Goal: Task Accomplishment & Management: Manage account settings

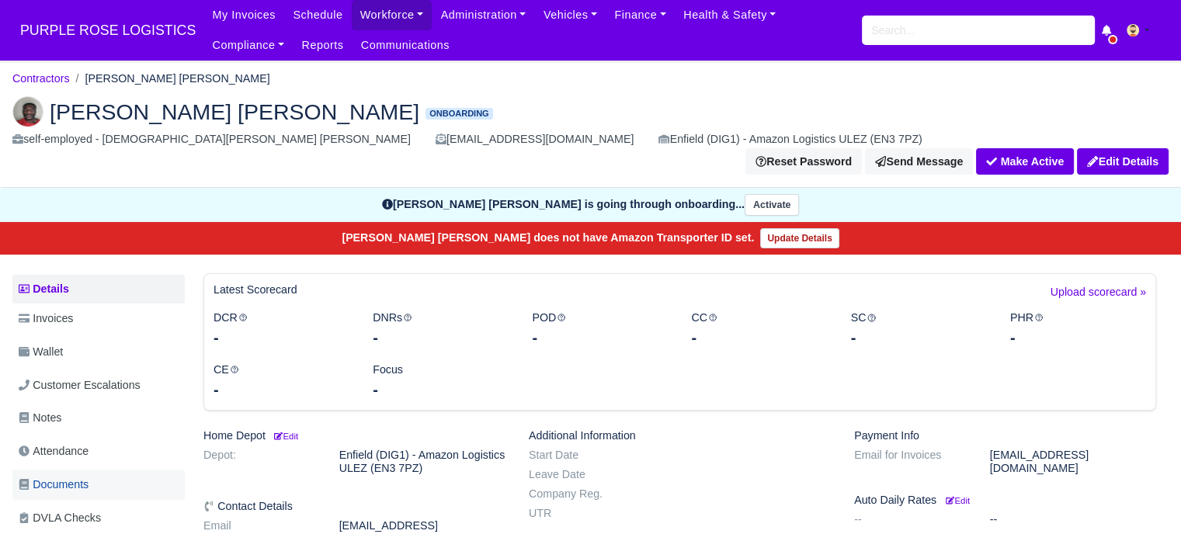
click at [74, 476] on span "Documents" at bounding box center [54, 485] width 70 height 18
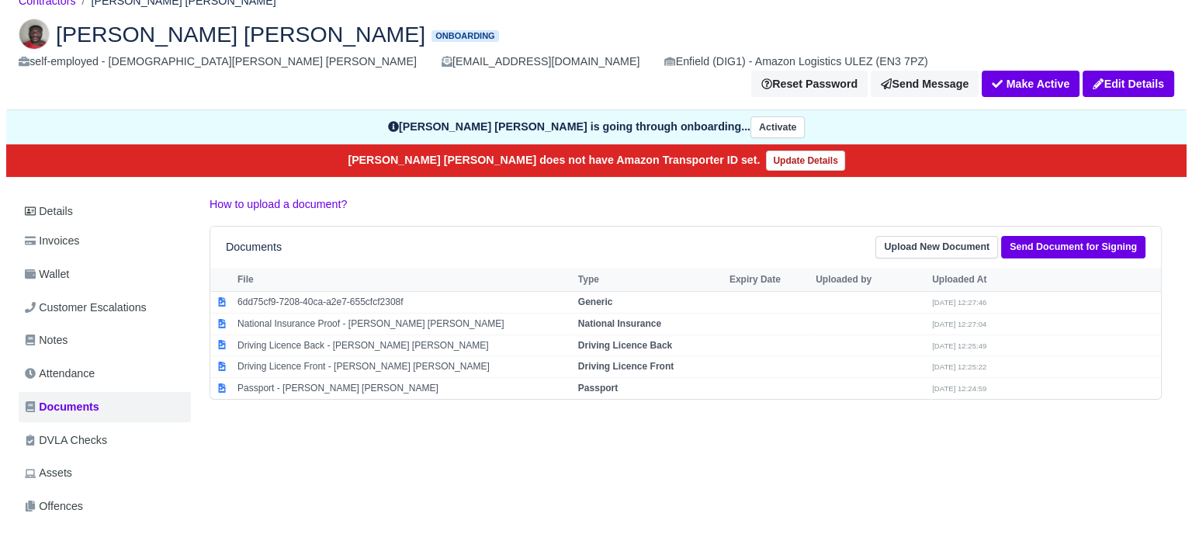
scroll to position [78, 0]
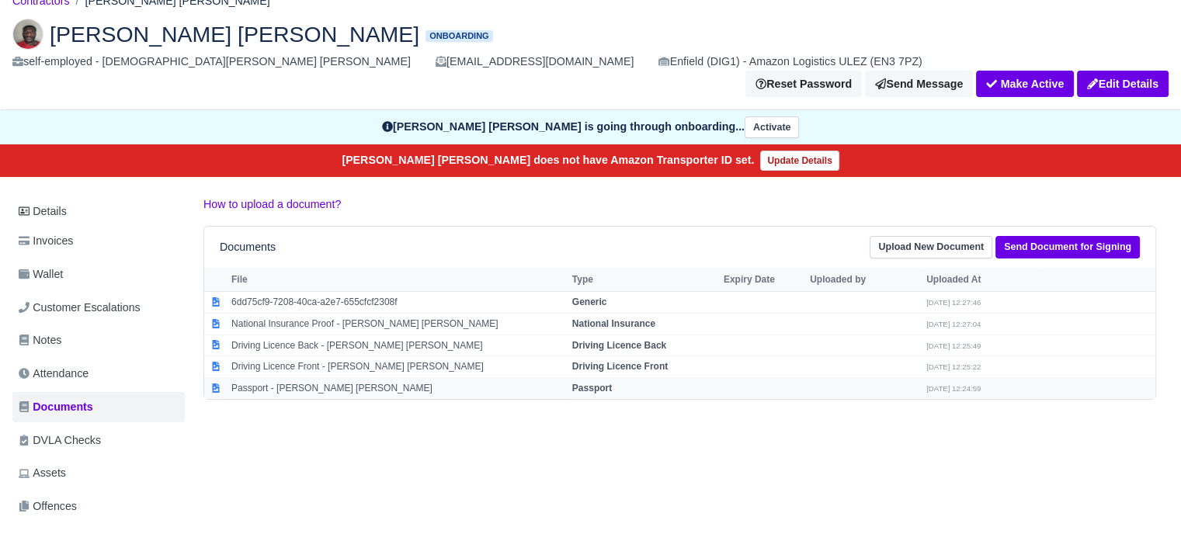
click at [572, 383] on strong "Passport" at bounding box center [592, 388] width 40 height 11
select select "passport"
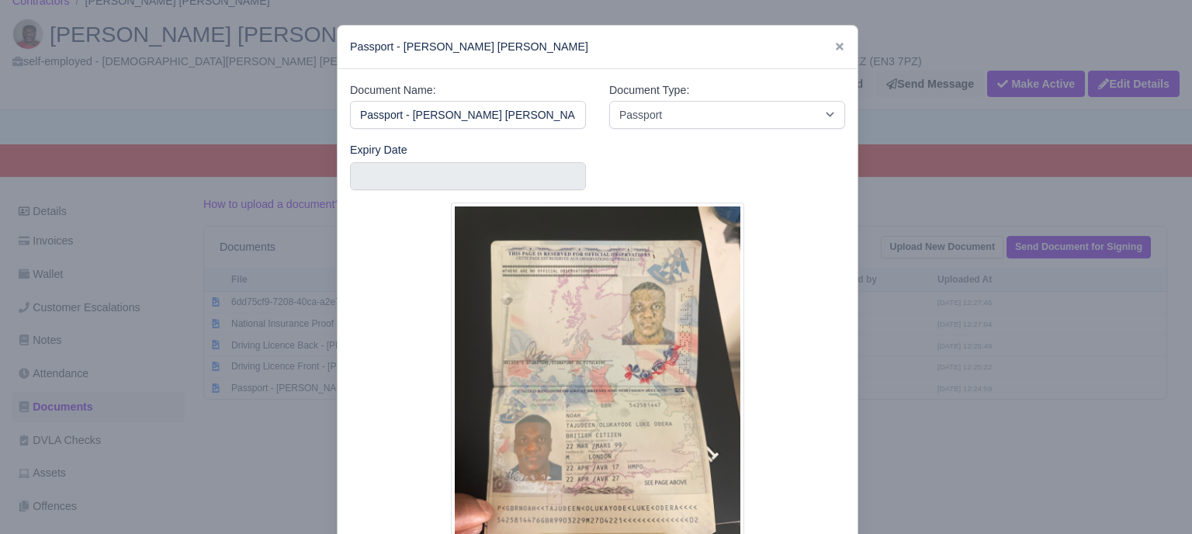
click at [943, 341] on div at bounding box center [596, 267] width 1192 height 534
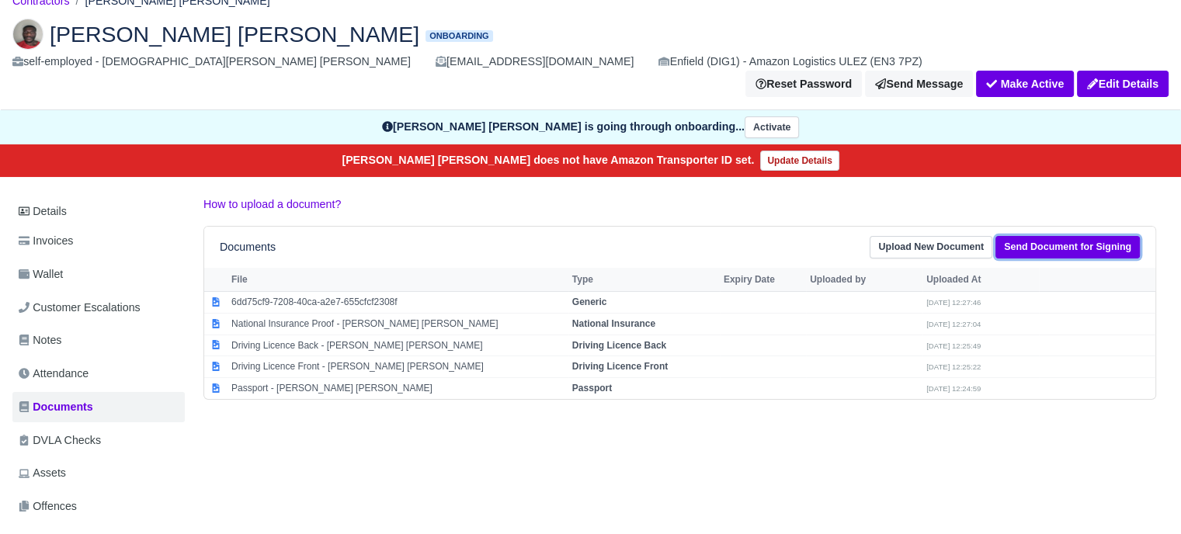
click at [1072, 236] on link "Send Document for Signing" at bounding box center [1067, 247] width 144 height 23
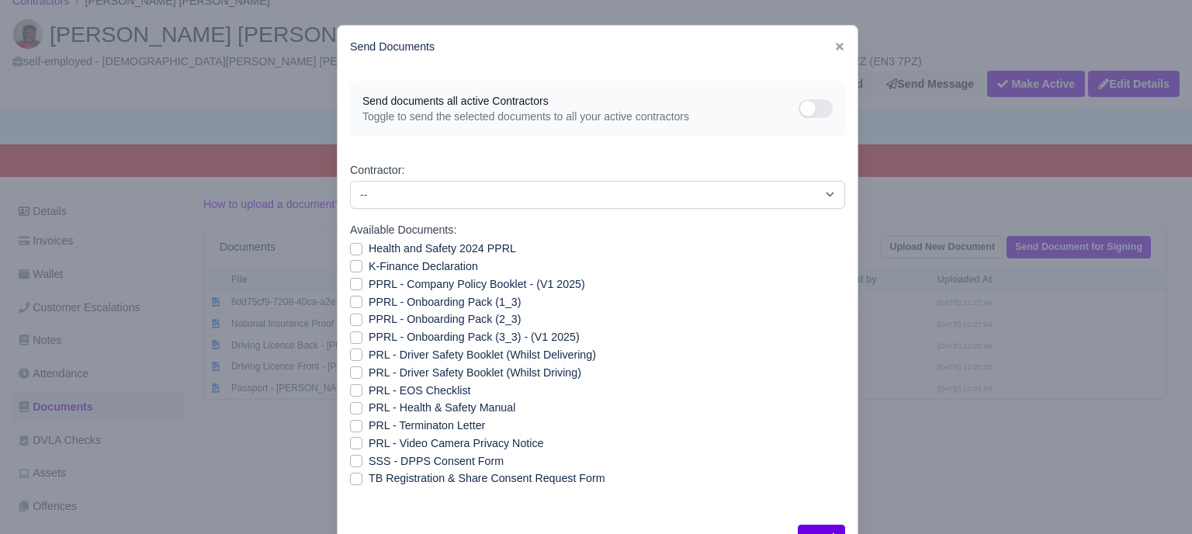
click at [369, 446] on label "PRL - Video Camera Privacy Notice" at bounding box center [456, 444] width 175 height 18
click at [350, 446] on input "PRL - Video Camera Privacy Notice" at bounding box center [356, 441] width 12 height 12
checkbox input "true"
click at [369, 404] on label "PRL - Health & Safety Manual" at bounding box center [442, 408] width 147 height 18
click at [350, 404] on input "PRL - Health & Safety Manual" at bounding box center [356, 405] width 12 height 12
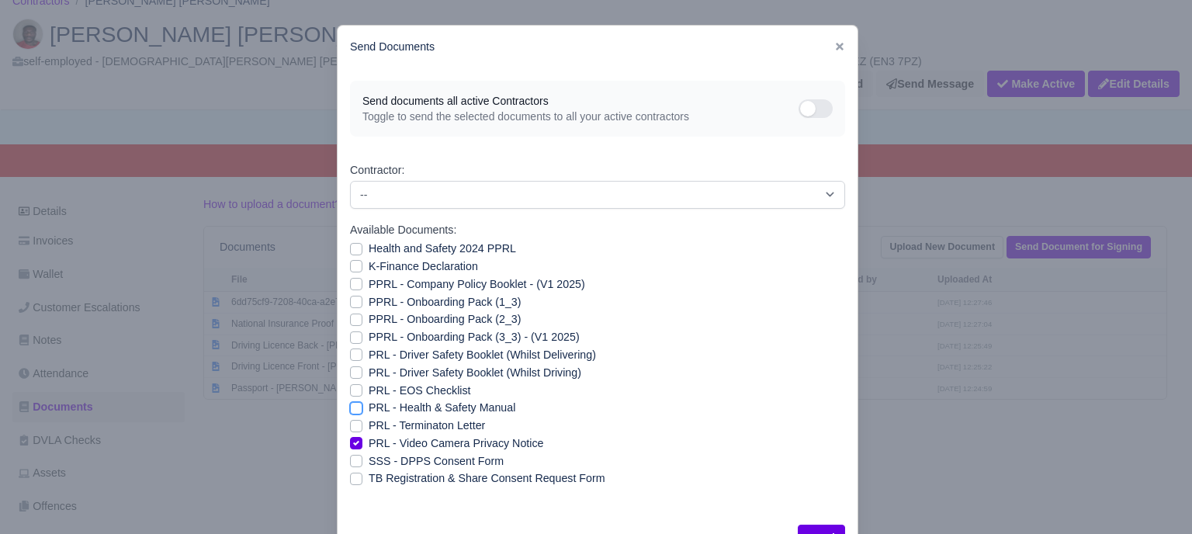
checkbox input "true"
click at [369, 372] on label "PRL - Driver Safety Booklet (Whilst Driving)" at bounding box center [475, 373] width 213 height 18
click at [350, 372] on input "PRL - Driver Safety Booklet (Whilst Driving)" at bounding box center [356, 370] width 12 height 12
checkbox input "true"
drag, startPoint x: 352, startPoint y: 354, endPoint x: 352, endPoint y: 335, distance: 19.4
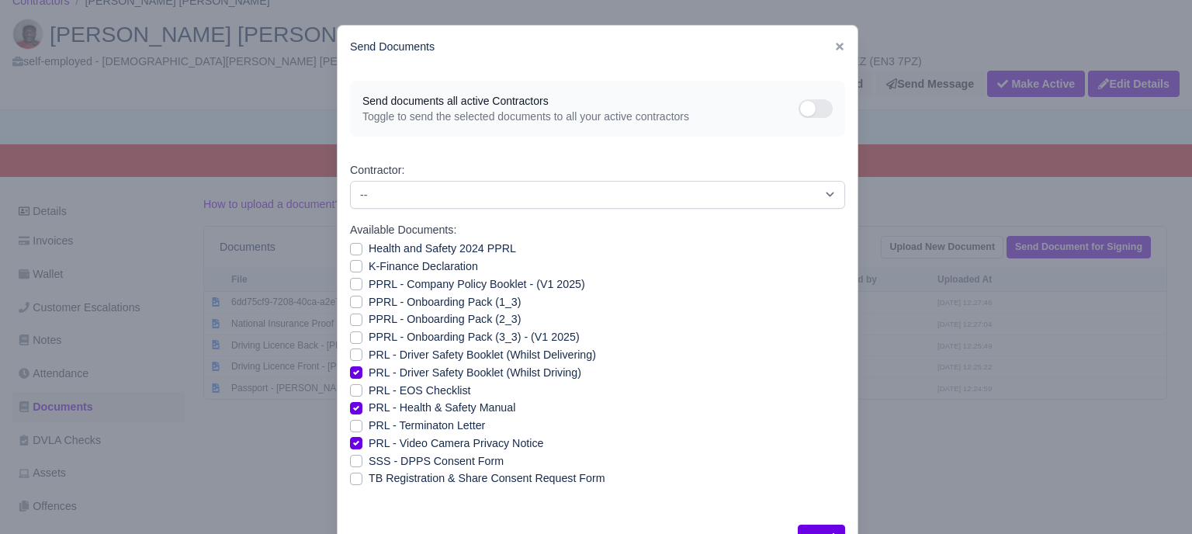
click at [369, 353] on label "PRL - Driver Safety Booklet (Whilst Delivering)" at bounding box center [482, 355] width 227 height 18
click at [352, 353] on input "PRL - Driver Safety Booklet (Whilst Delivering)" at bounding box center [356, 352] width 12 height 12
checkbox input "true"
click at [369, 333] on label "PPRL - Onboarding Pack (3_3) - (V1 2025)" at bounding box center [474, 337] width 211 height 18
click at [352, 333] on input "PPRL - Onboarding Pack (3_3) - (V1 2025)" at bounding box center [356, 334] width 12 height 12
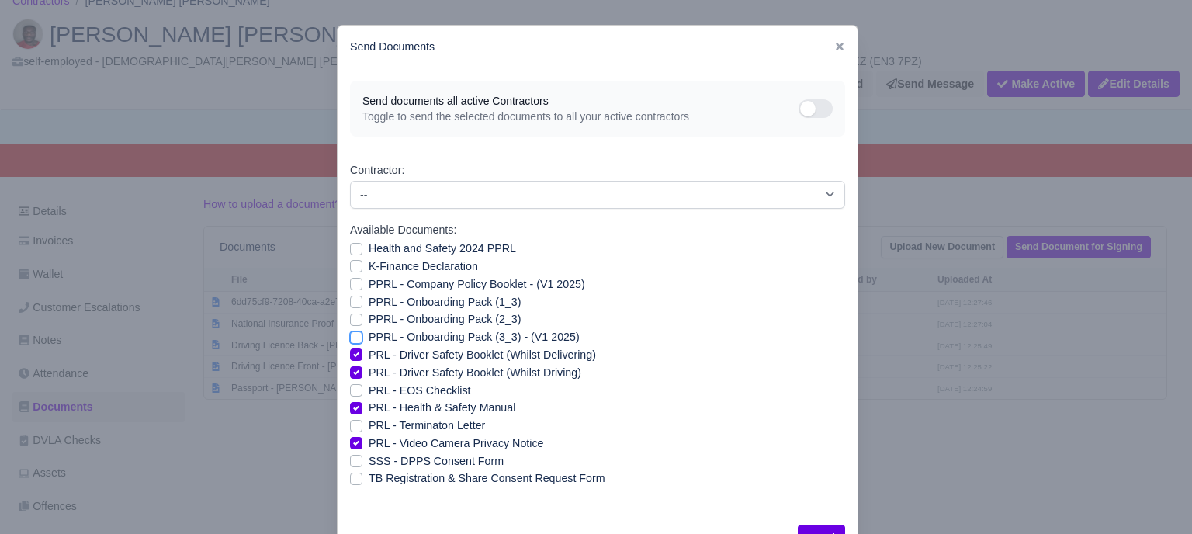
checkbox input "true"
click at [369, 317] on label "PPRL - Onboarding Pack (2_3)" at bounding box center [445, 320] width 152 height 18
click at [352, 317] on input "PPRL - Onboarding Pack (2_3)" at bounding box center [356, 317] width 12 height 12
checkbox input "true"
drag, startPoint x: 351, startPoint y: 300, endPoint x: 351, endPoint y: 286, distance: 14.0
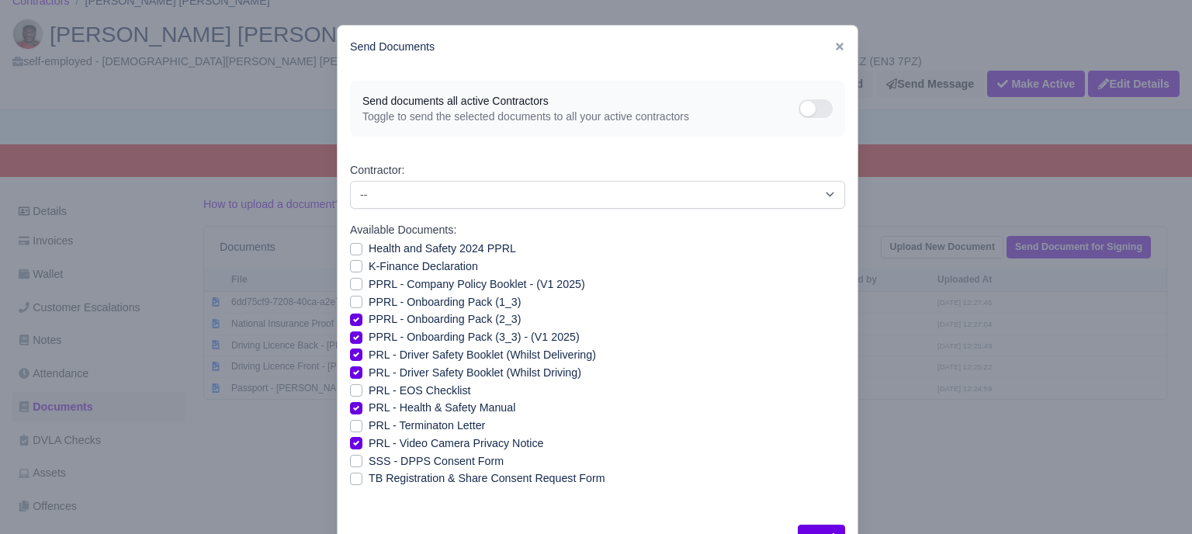
click at [369, 299] on label "PPRL - Onboarding Pack (1_3)" at bounding box center [445, 302] width 152 height 18
click at [351, 299] on input "PPRL - Onboarding Pack (1_3)" at bounding box center [356, 299] width 12 height 12
checkbox input "true"
click at [369, 284] on label "PPRL - Company Policy Booklet - (V1 2025)" at bounding box center [477, 285] width 217 height 18
click at [351, 284] on input "PPRL - Company Policy Booklet - (V1 2025)" at bounding box center [356, 282] width 12 height 12
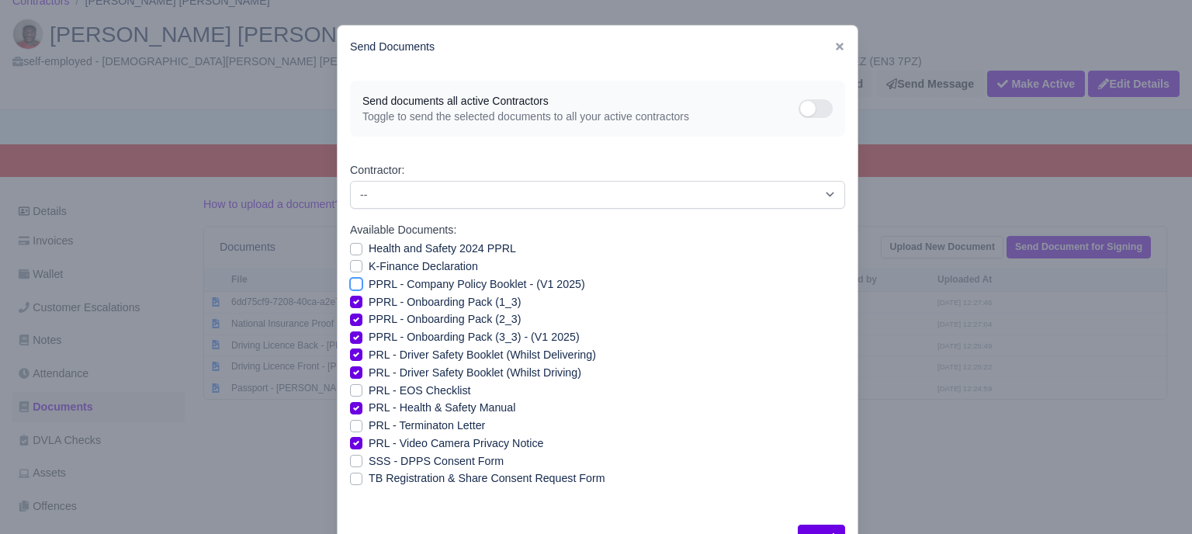
checkbox input "true"
click at [369, 266] on label "K-Finance Declaration" at bounding box center [423, 267] width 109 height 18
click at [351, 266] on input "K-Finance Declaration" at bounding box center [356, 264] width 12 height 12
checkbox input "true"
click at [369, 249] on label "Health and Safety 2024 PPRL" at bounding box center [442, 249] width 147 height 18
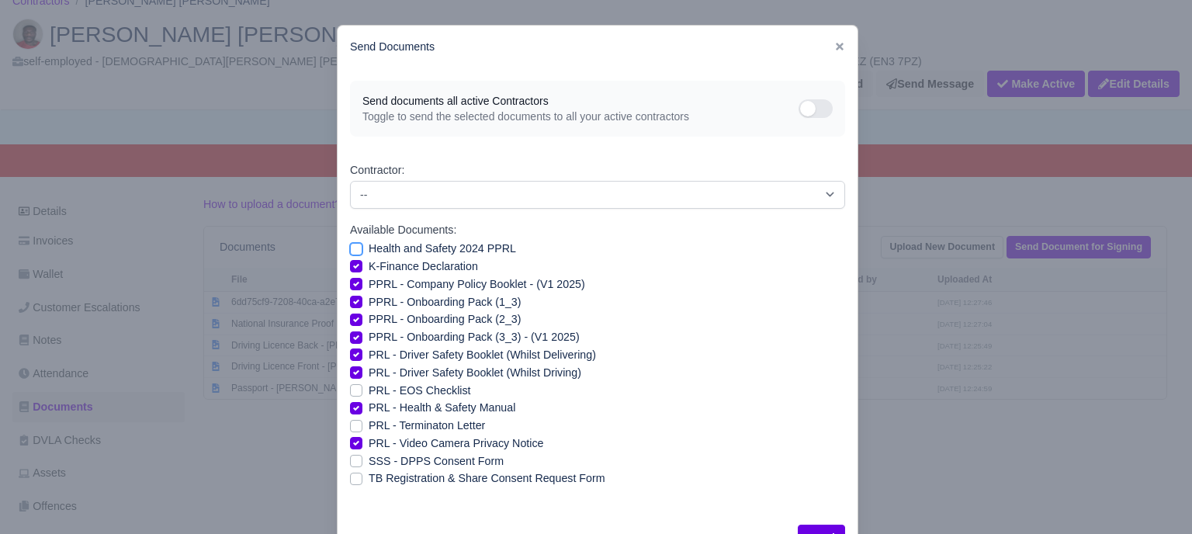
click at [352, 249] on input "Health and Safety 2024 PPRL" at bounding box center [356, 246] width 12 height 12
checkbox input "true"
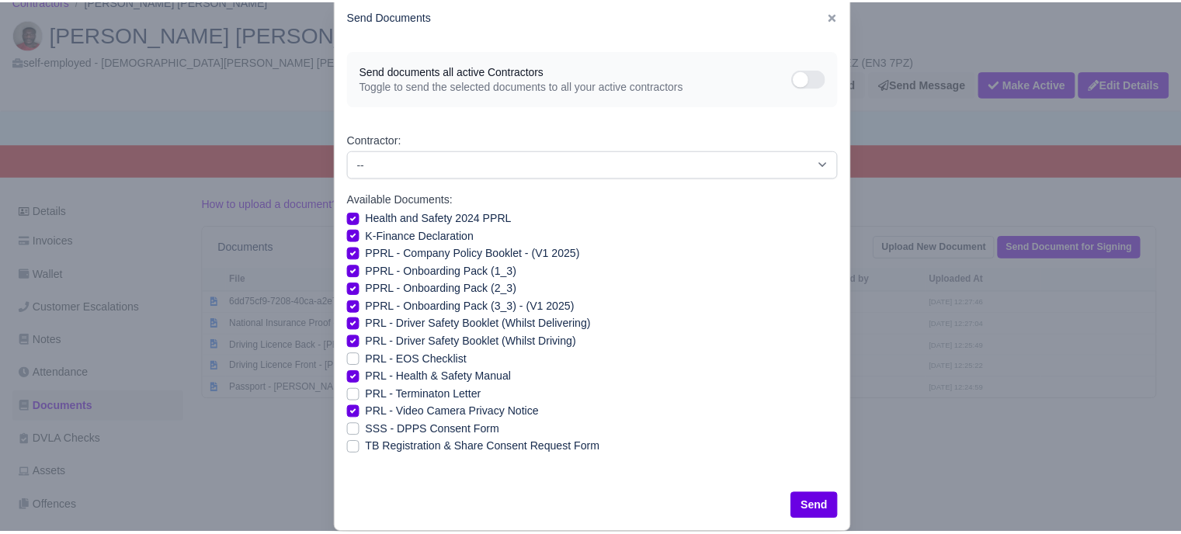
scroll to position [56, 0]
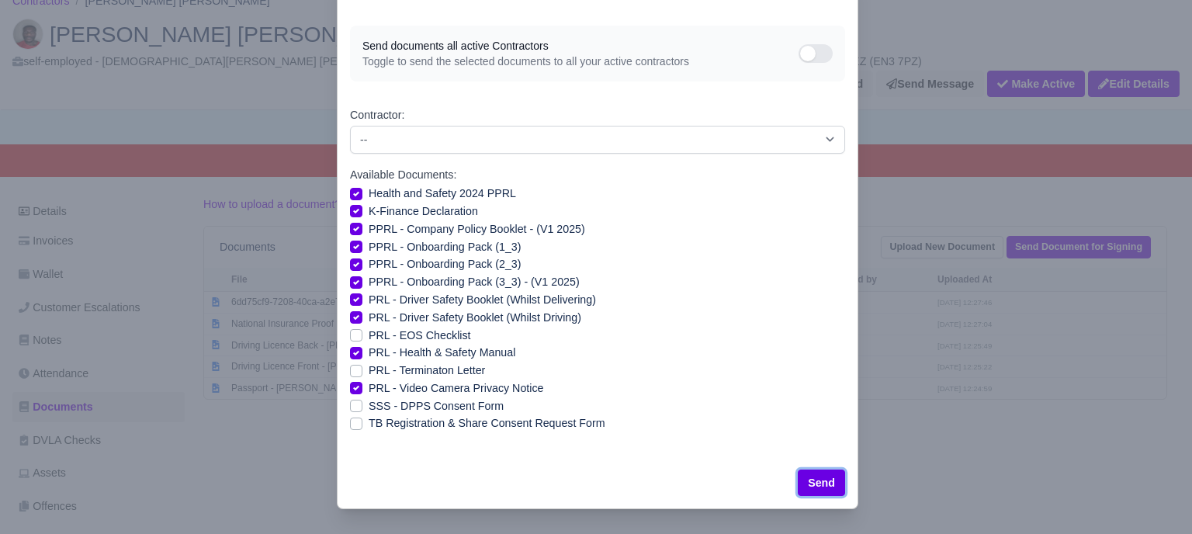
click at [819, 477] on button "Send" at bounding box center [821, 483] width 47 height 26
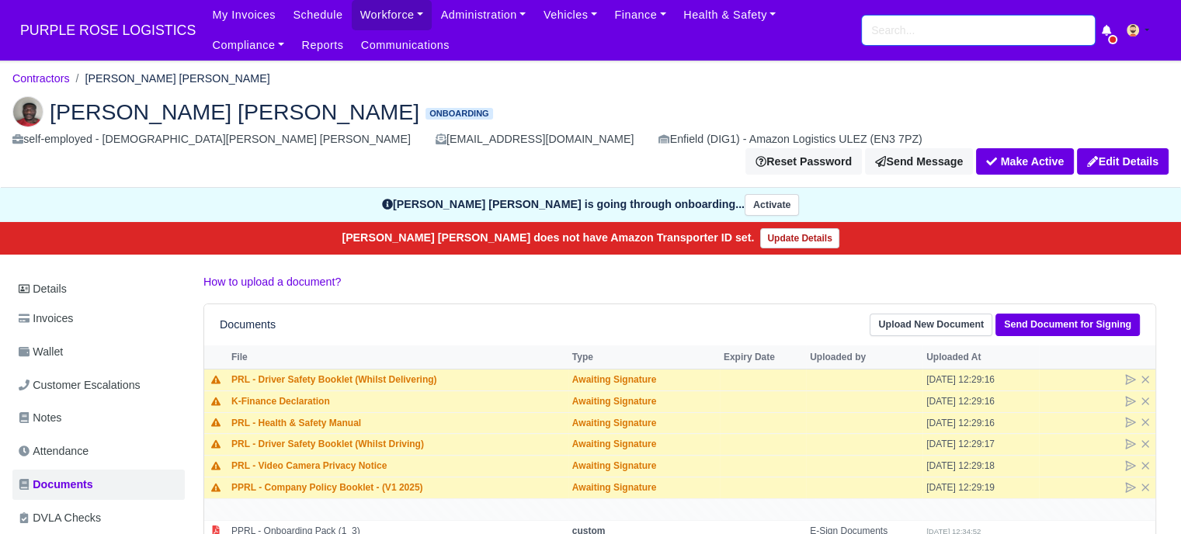
click at [893, 39] on input "search" at bounding box center [978, 30] width 233 height 29
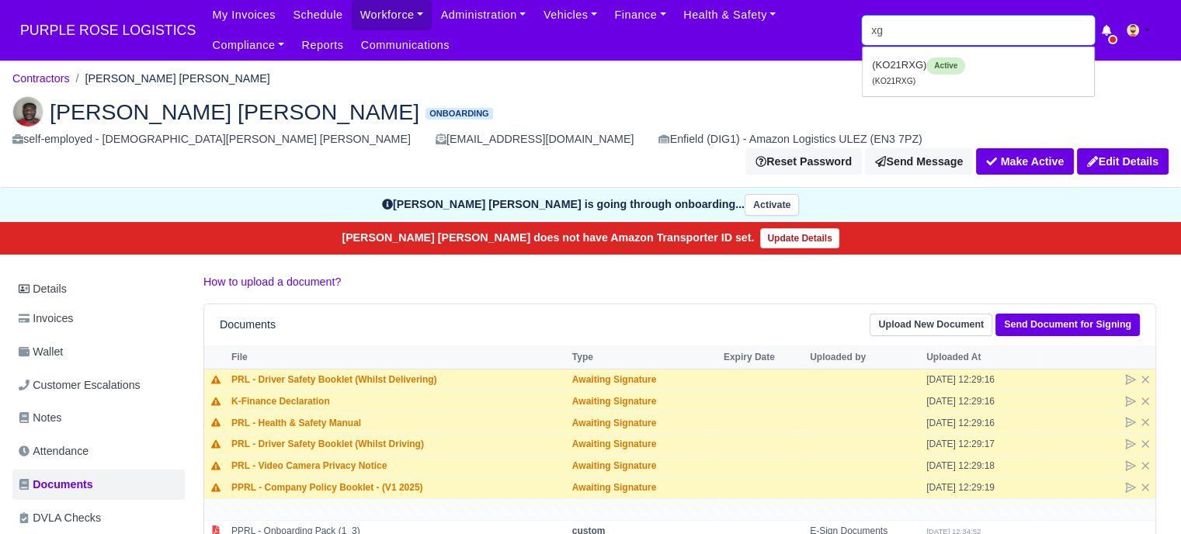
type input "x"
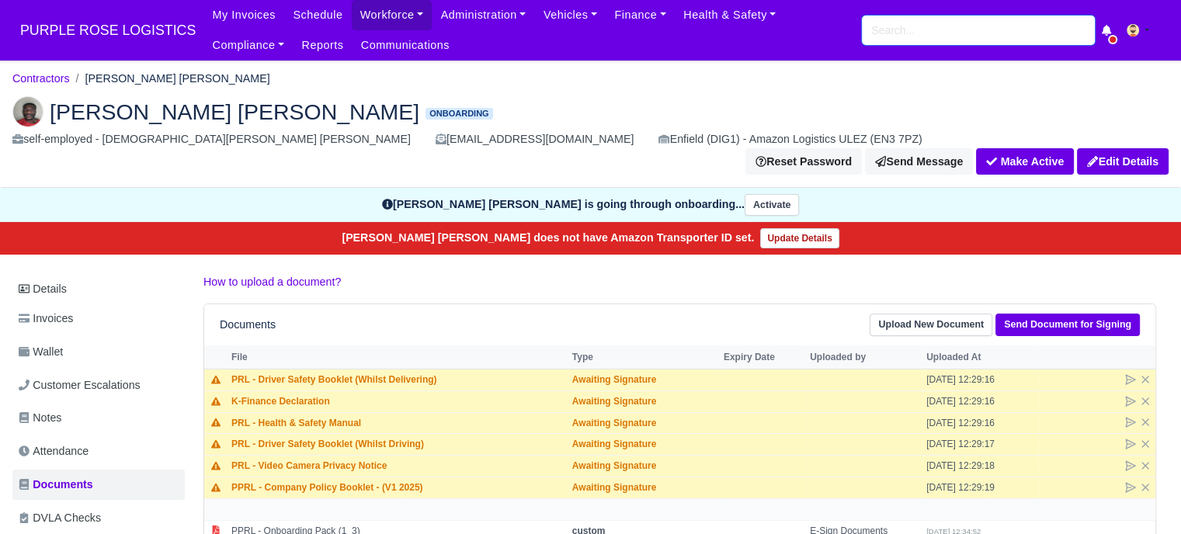
type input "x"
click at [352, 23] on link "Workforce" at bounding box center [392, 15] width 81 height 30
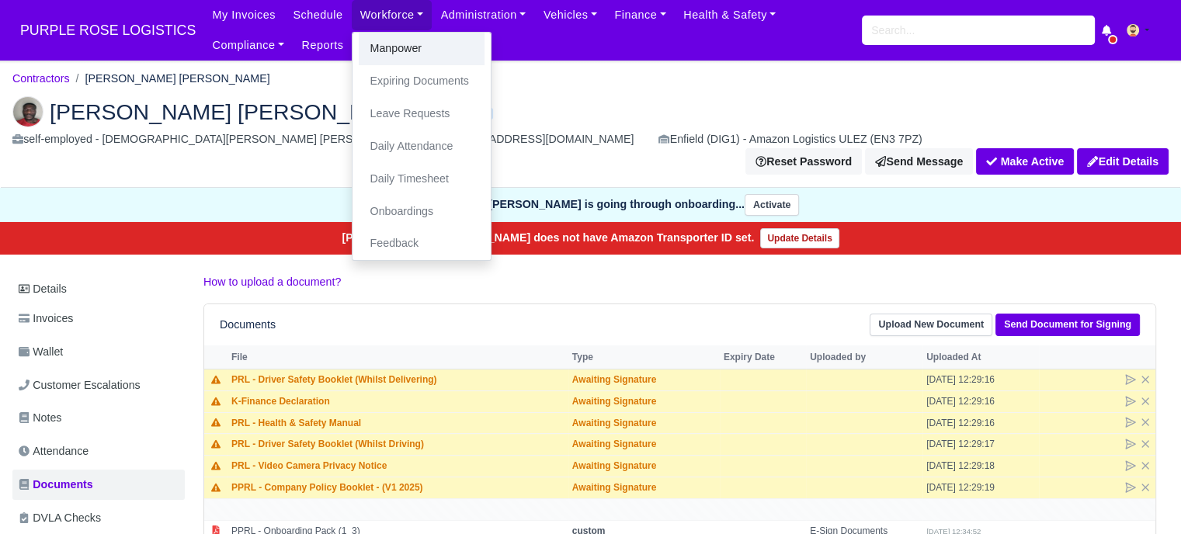
drag, startPoint x: 391, startPoint y: 55, endPoint x: 401, endPoint y: 61, distance: 10.8
click at [391, 55] on link "Manpower" at bounding box center [422, 49] width 126 height 33
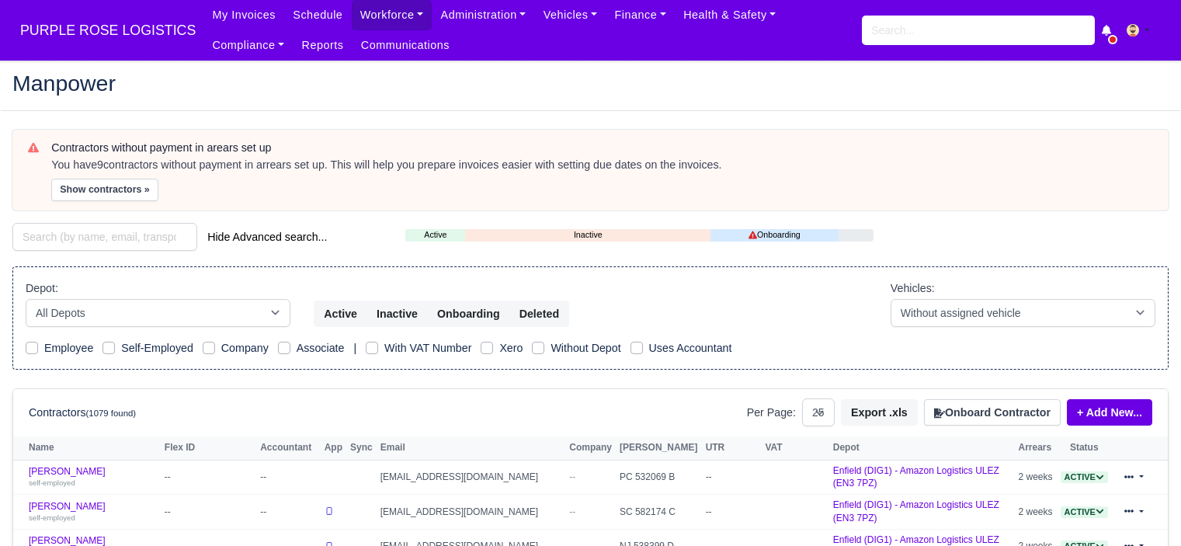
select select "25"
click at [370, 13] on link "Workforce" at bounding box center [392, 15] width 81 height 30
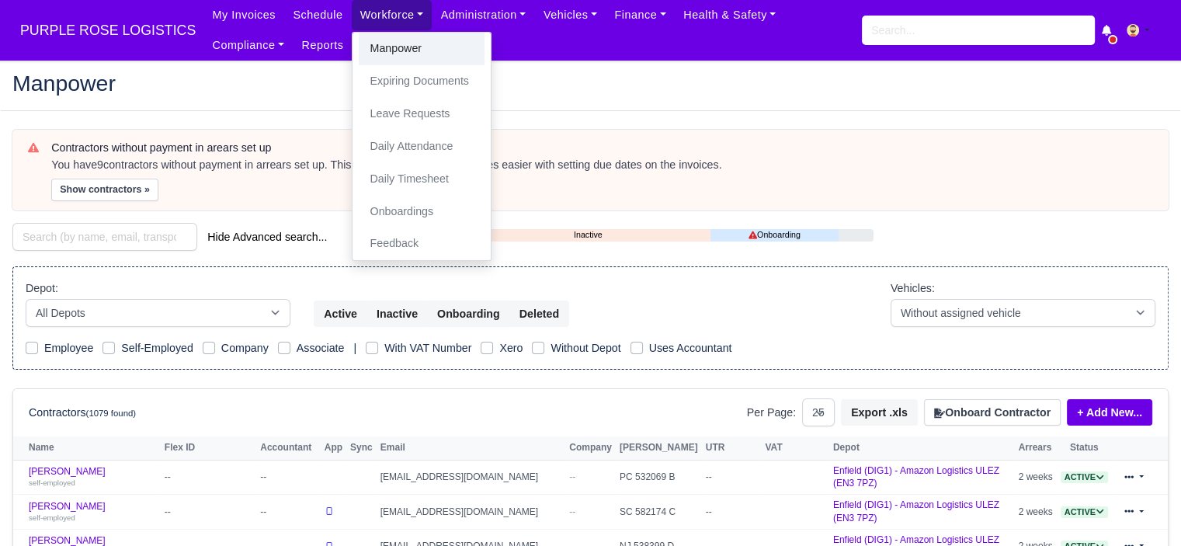
click at [401, 55] on link "Manpower" at bounding box center [422, 49] width 126 height 33
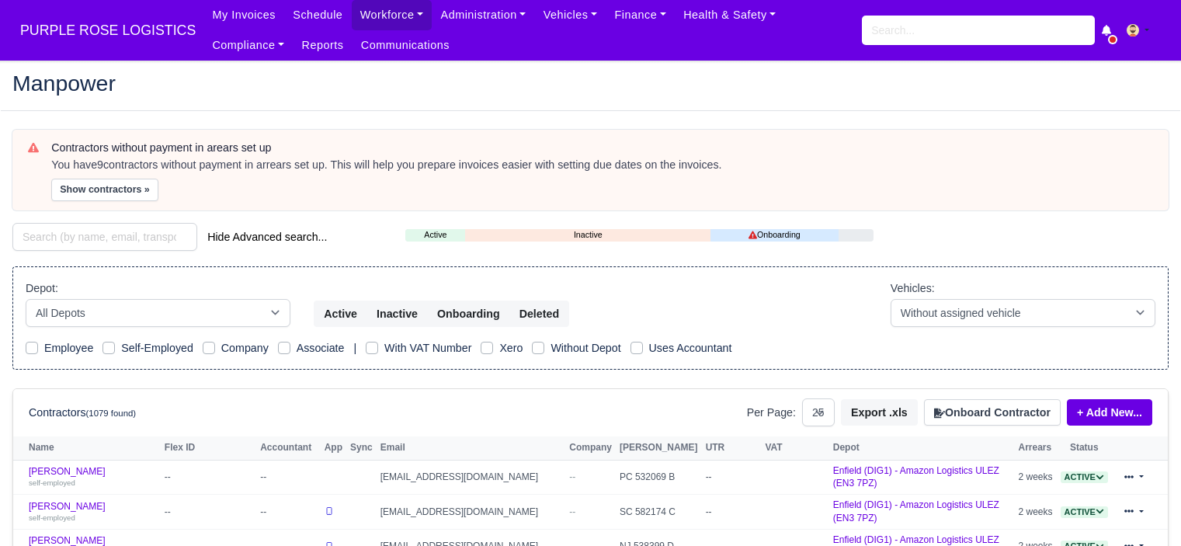
select select "25"
click at [900, 23] on input "search" at bounding box center [978, 30] width 233 height 29
type input "xin"
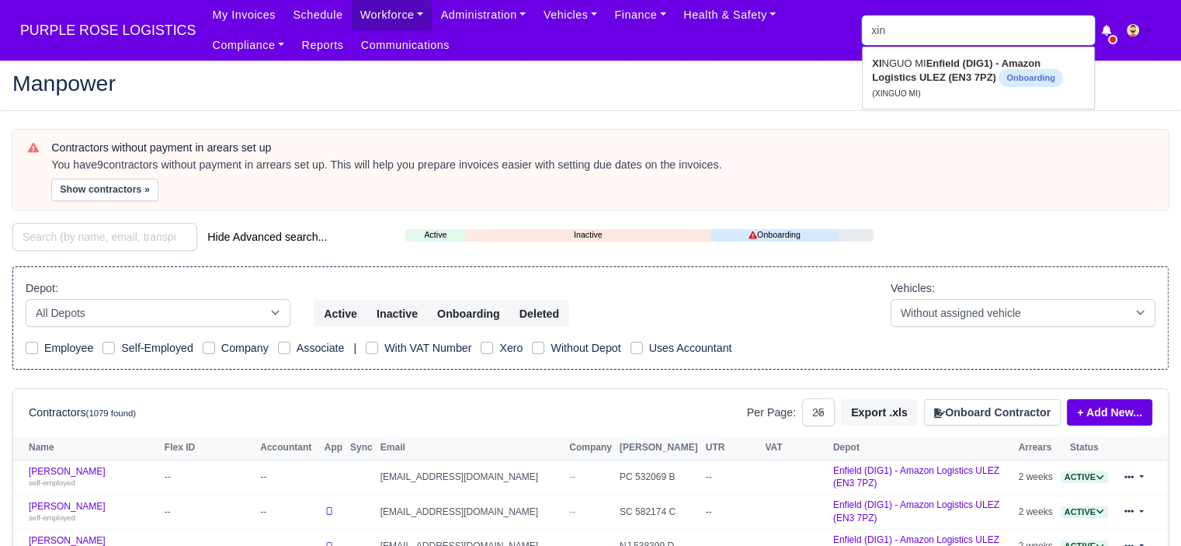
type input "xinGUO MI"
click at [902, 73] on strong "Enfield (DIG1) - Amazon Logistics ULEZ (EN3 7PZ)" at bounding box center [958, 68] width 172 height 23
type input "XINGUO MI"
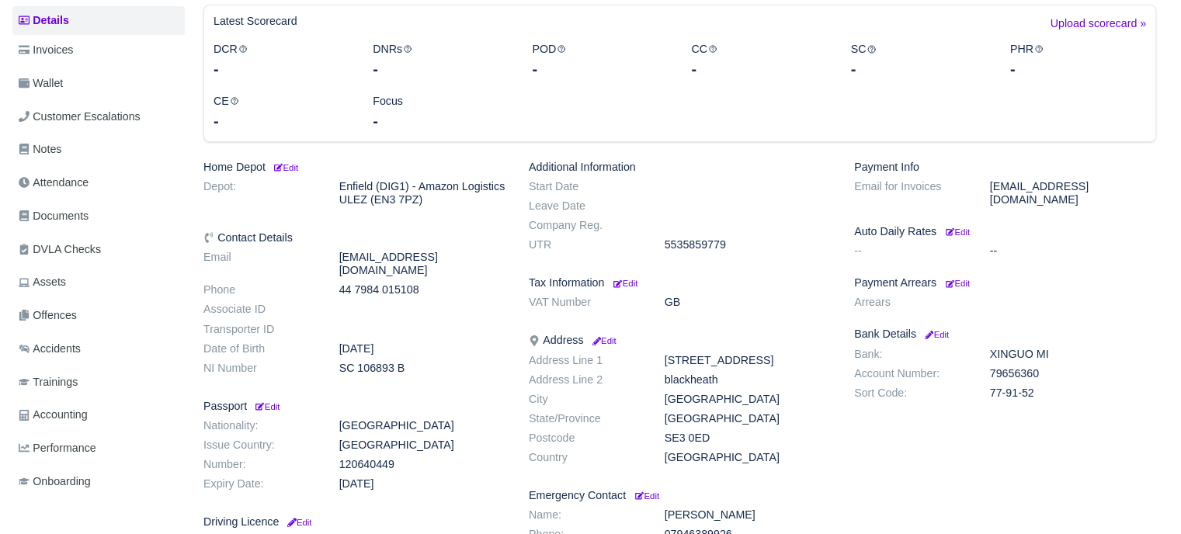
scroll to position [233, 0]
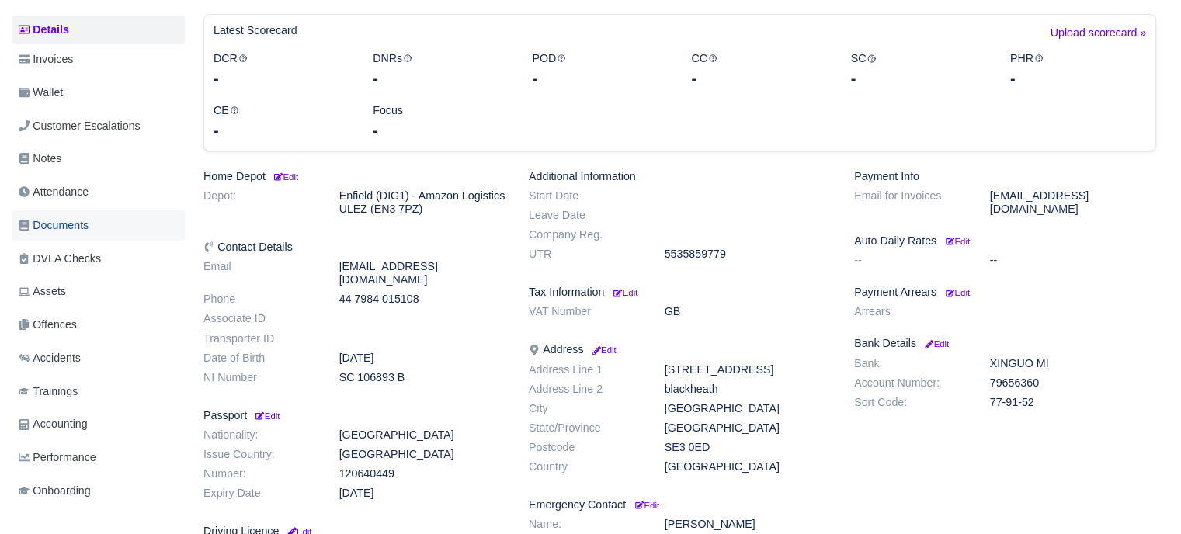
click at [93, 231] on link "Documents" at bounding box center [98, 225] width 172 height 30
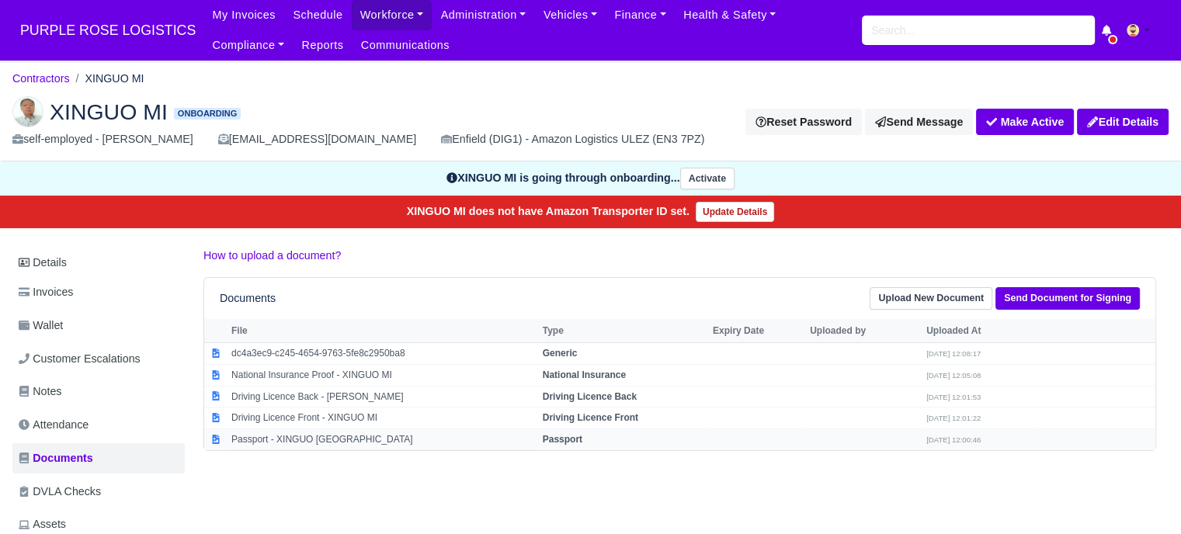
click at [328, 437] on td "Passport - XINGUO [GEOGRAPHIC_DATA]" at bounding box center [382, 439] width 311 height 21
select select "passport"
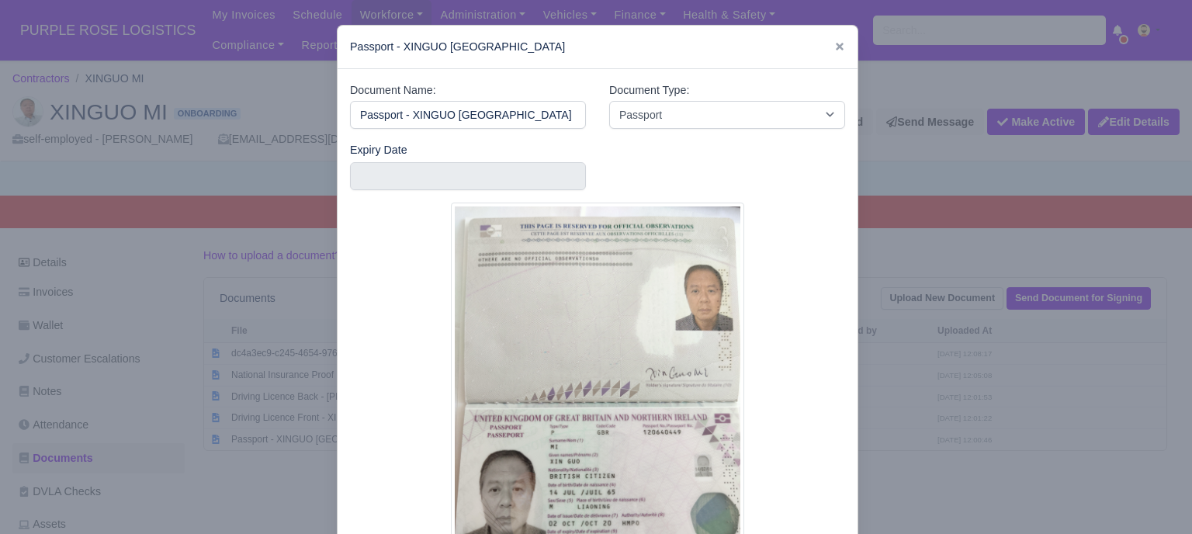
click at [959, 380] on div at bounding box center [596, 267] width 1192 height 534
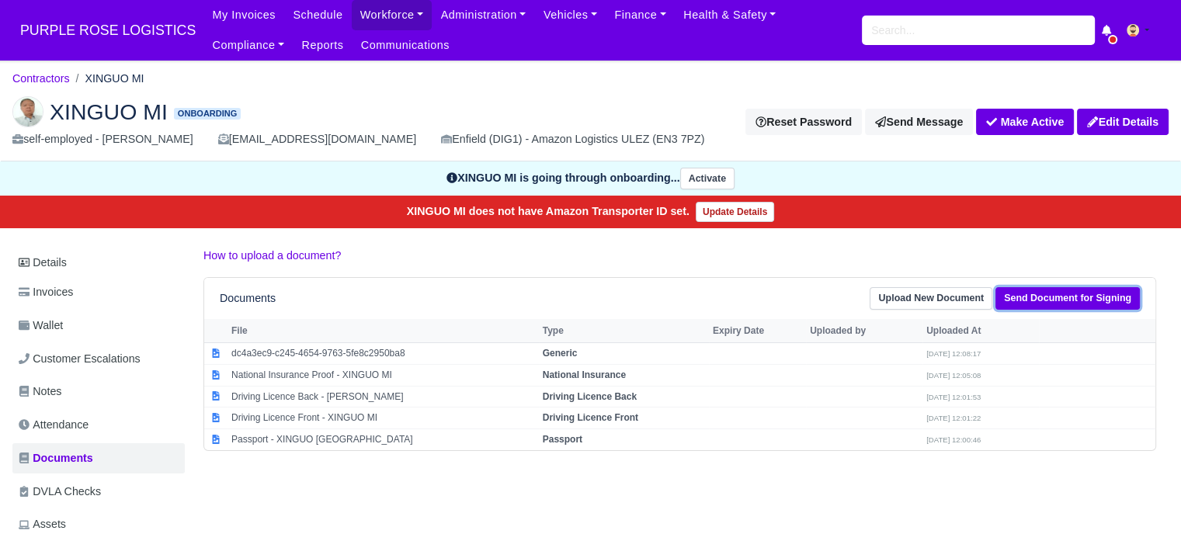
click at [1062, 300] on link "Send Document for Signing" at bounding box center [1067, 298] width 144 height 23
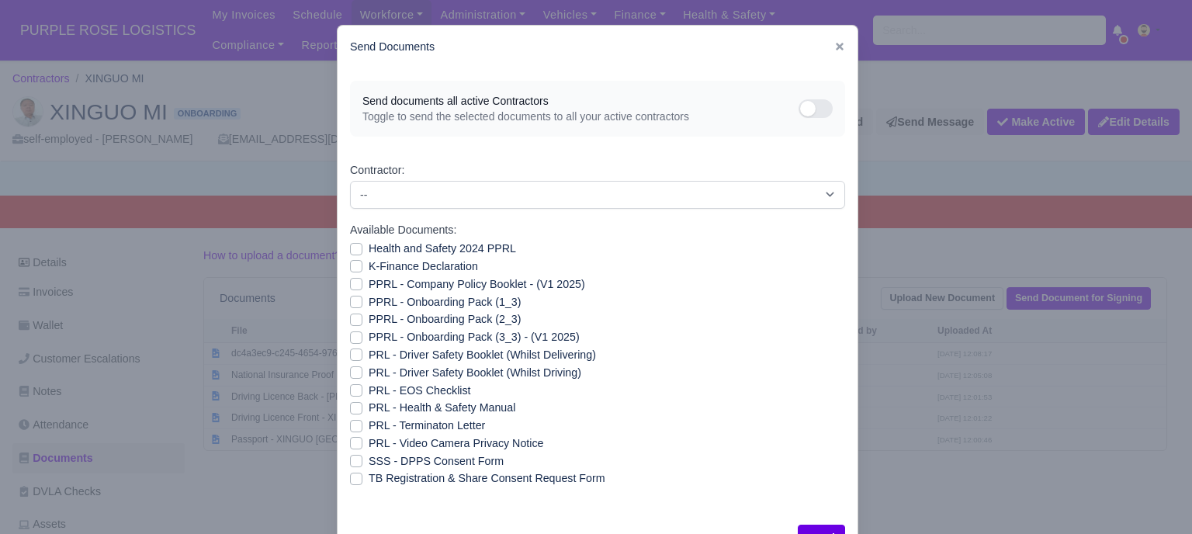
click at [369, 446] on label "PRL - Video Camera Privacy Notice" at bounding box center [456, 444] width 175 height 18
click at [355, 446] on input "PRL - Video Camera Privacy Notice" at bounding box center [356, 441] width 12 height 12
checkbox input "true"
click at [369, 409] on label "PRL - Health & Safety Manual" at bounding box center [442, 408] width 147 height 18
click at [351, 409] on input "PRL - Health & Safety Manual" at bounding box center [356, 405] width 12 height 12
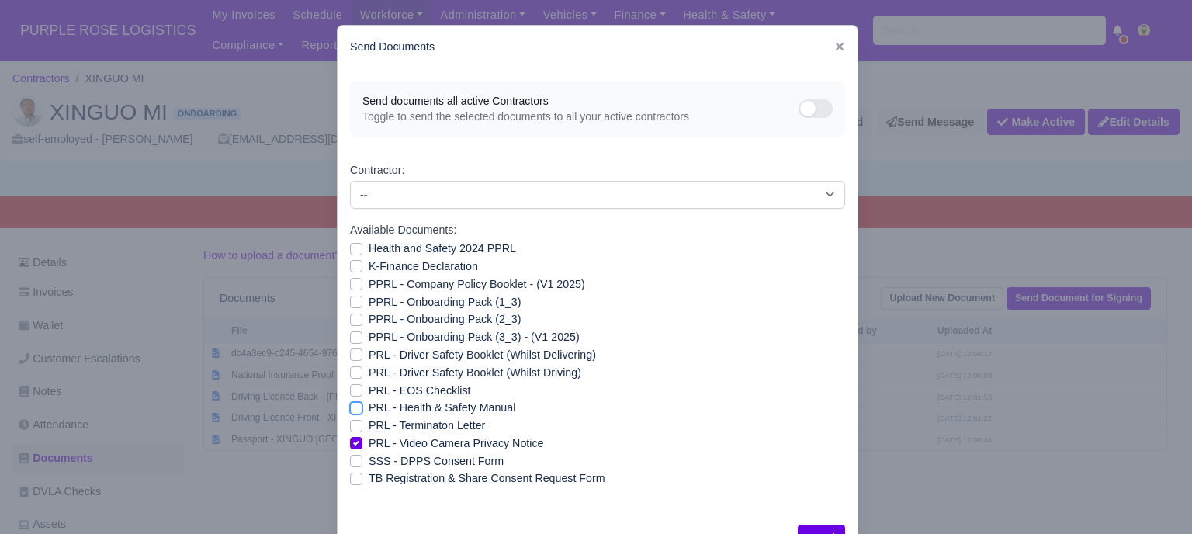
checkbox input "true"
click at [369, 248] on label "Health and Safety 2024 PPRL" at bounding box center [442, 249] width 147 height 18
click at [350, 248] on input "Health and Safety 2024 PPRL" at bounding box center [356, 246] width 12 height 12
checkbox input "true"
click at [369, 269] on label "K-Finance Declaration" at bounding box center [423, 267] width 109 height 18
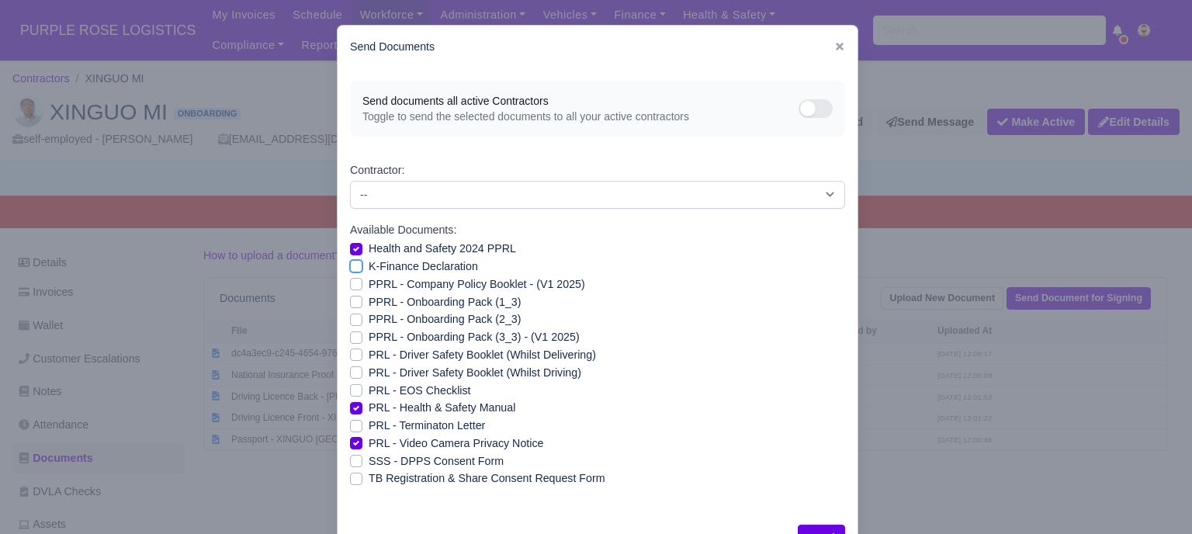
click at [350, 269] on input "K-Finance Declaration" at bounding box center [356, 264] width 12 height 12
checkbox input "true"
click at [369, 284] on label "PPRL - Company Policy Booklet - (V1 2025)" at bounding box center [477, 285] width 217 height 18
click at [352, 284] on input "PPRL - Company Policy Booklet - (V1 2025)" at bounding box center [356, 282] width 12 height 12
checkbox input "true"
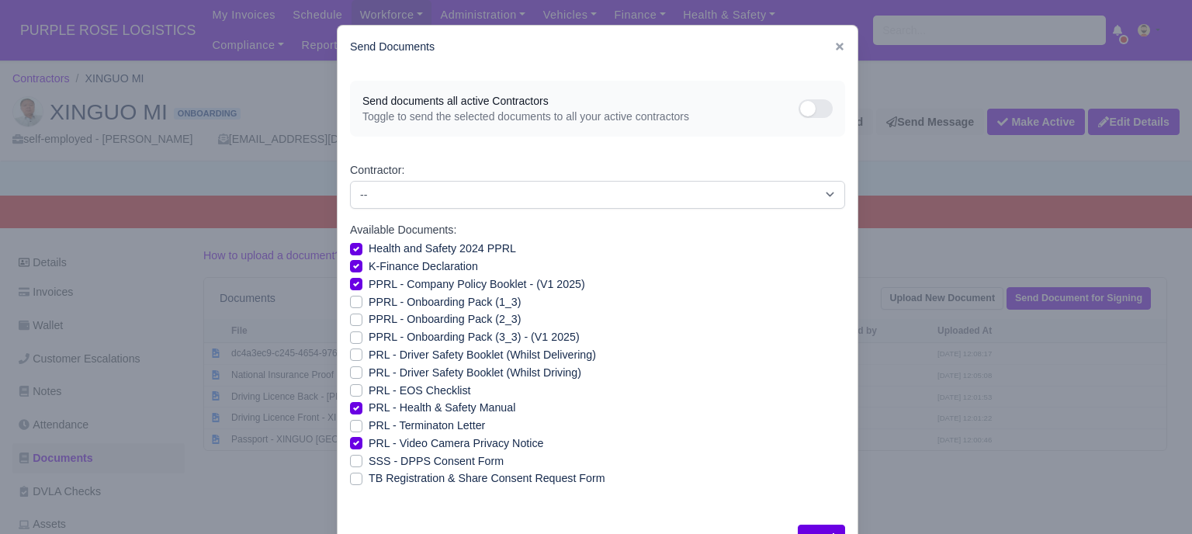
drag, startPoint x: 350, startPoint y: 307, endPoint x: 351, endPoint y: 321, distance: 13.2
click at [350, 309] on div "PPRL - Onboarding Pack (1_3)" at bounding box center [597, 302] width 495 height 18
click at [369, 325] on label "PPRL - Onboarding Pack (2_3)" at bounding box center [445, 320] width 152 height 18
click at [352, 323] on input "PPRL - Onboarding Pack (2_3)" at bounding box center [356, 317] width 12 height 12
checkbox input "true"
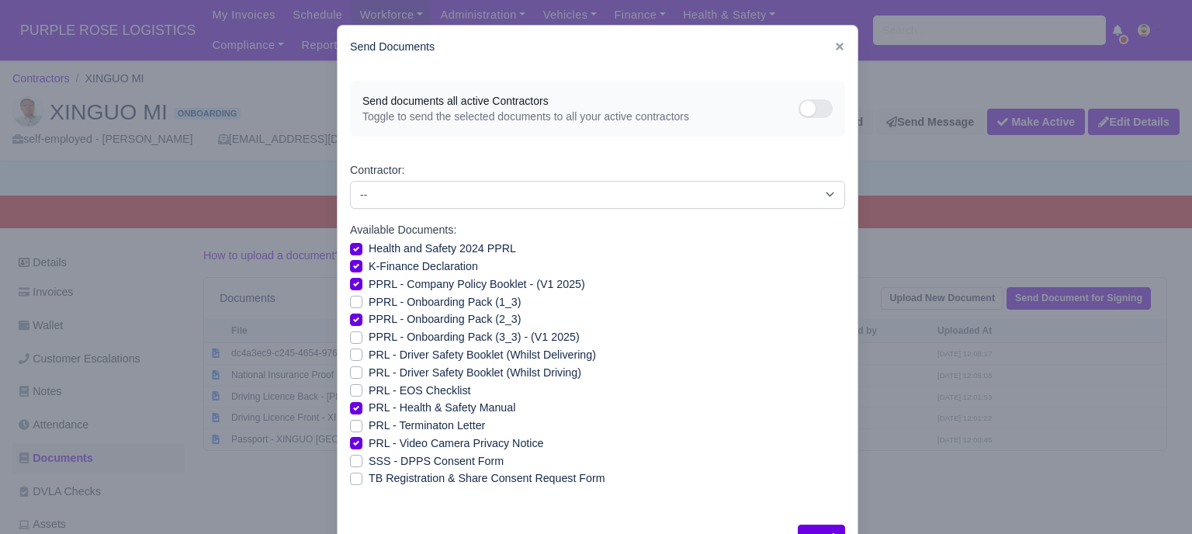
click at [369, 333] on label "PPRL - Onboarding Pack (3_3) - (V1 2025)" at bounding box center [474, 337] width 211 height 18
click at [351, 333] on input "PPRL - Onboarding Pack (3_3) - (V1 2025)" at bounding box center [356, 334] width 12 height 12
checkbox input "true"
click at [369, 301] on label "PPRL - Onboarding Pack (1_3)" at bounding box center [445, 302] width 152 height 18
click at [353, 301] on input "PPRL - Onboarding Pack (1_3)" at bounding box center [356, 299] width 12 height 12
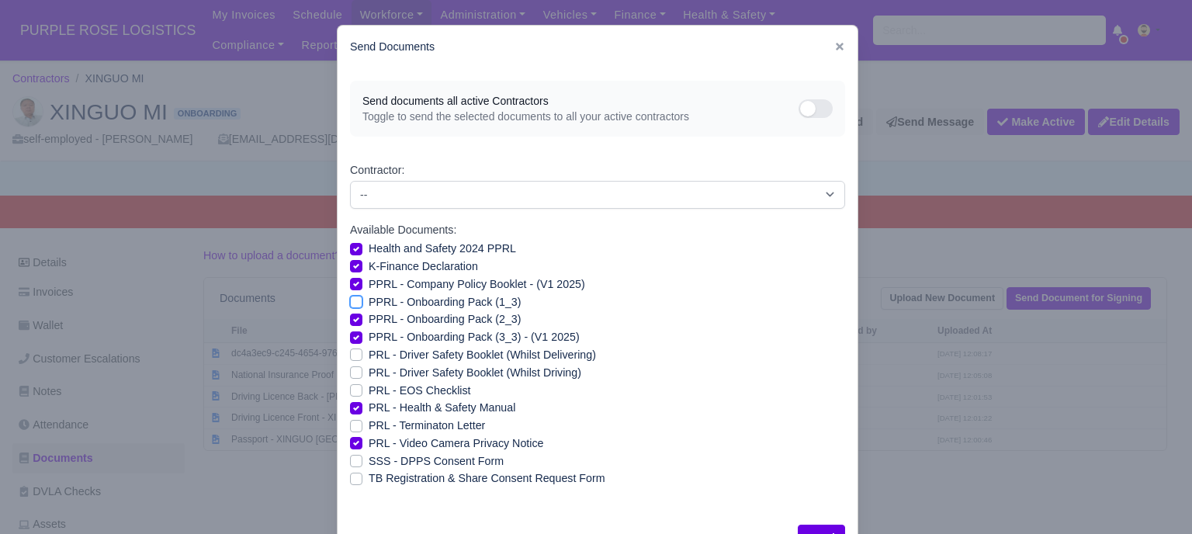
checkbox input "true"
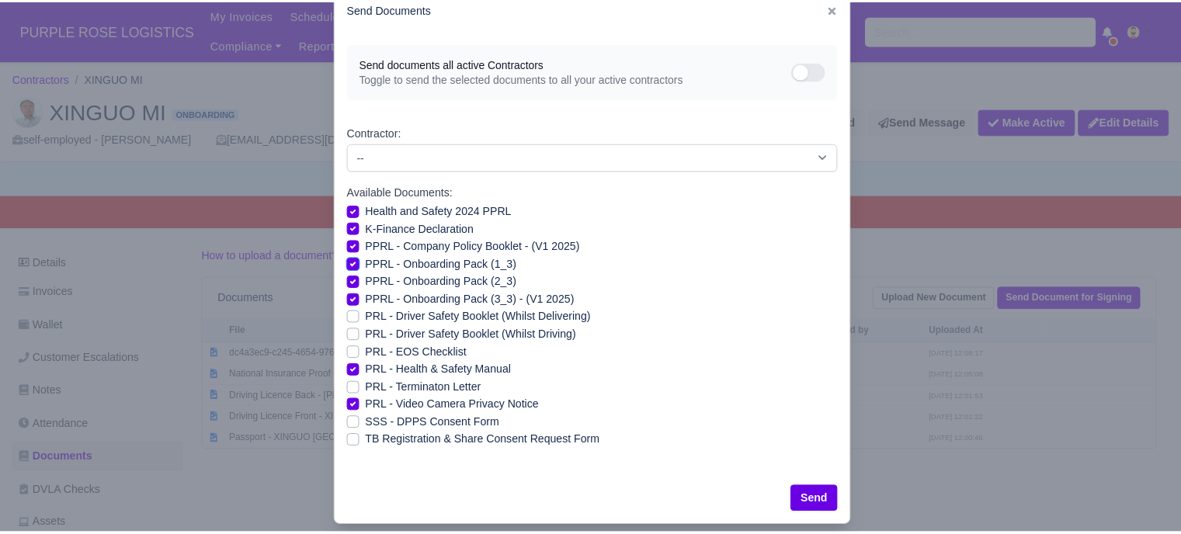
scroll to position [56, 0]
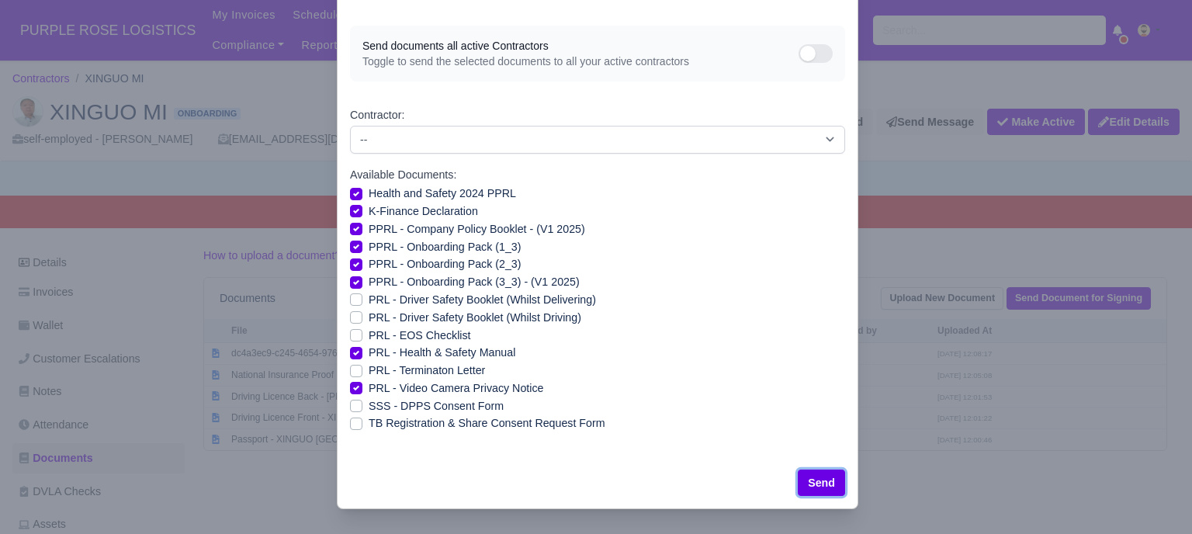
click at [824, 474] on button "Send" at bounding box center [821, 483] width 47 height 26
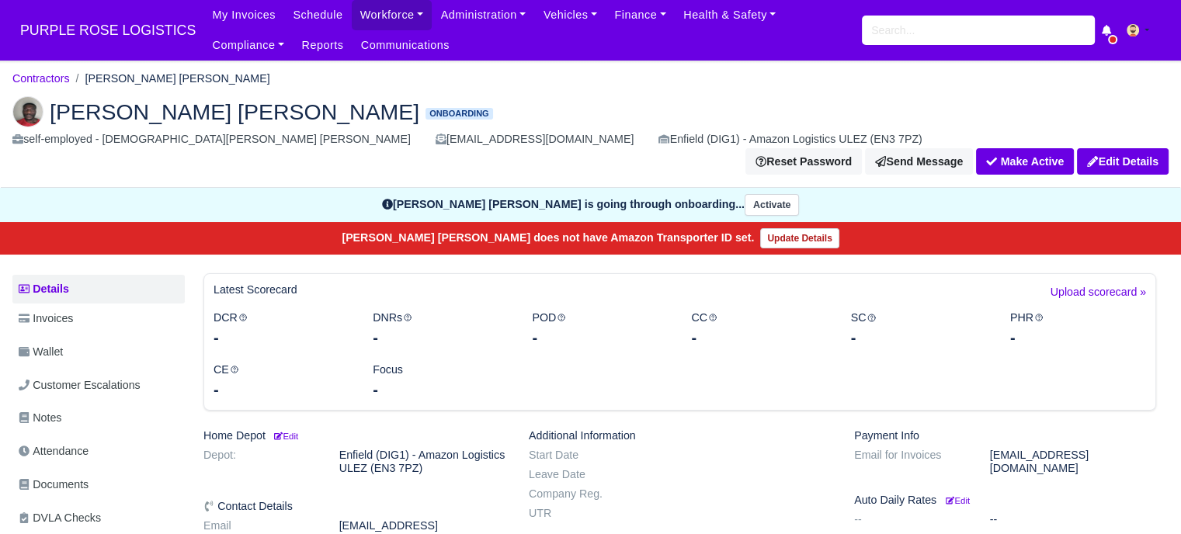
scroll to position [311, 0]
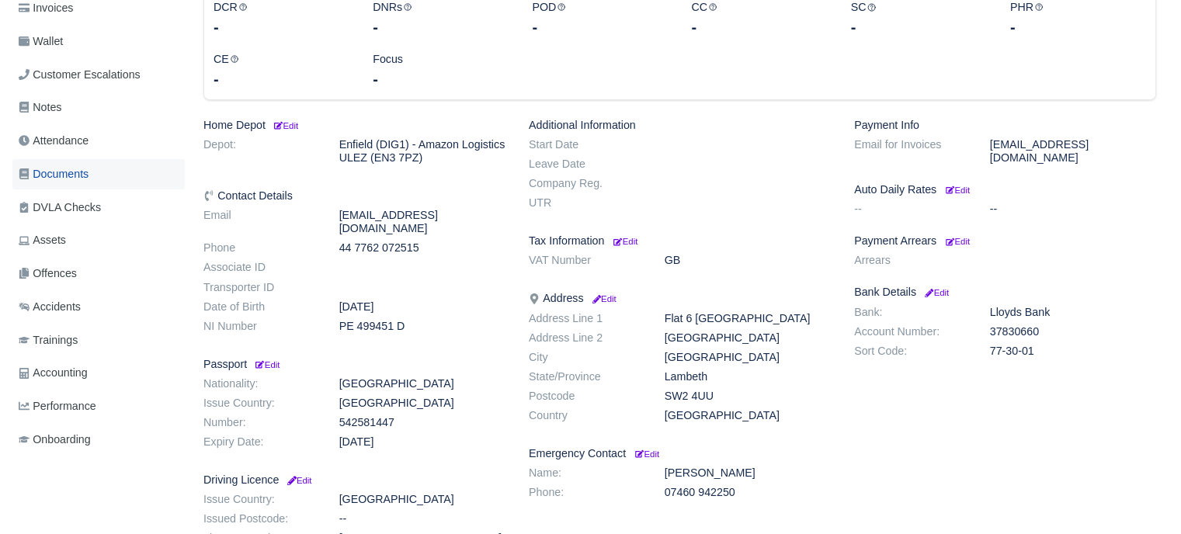
click at [74, 165] on span "Documents" at bounding box center [54, 174] width 70 height 18
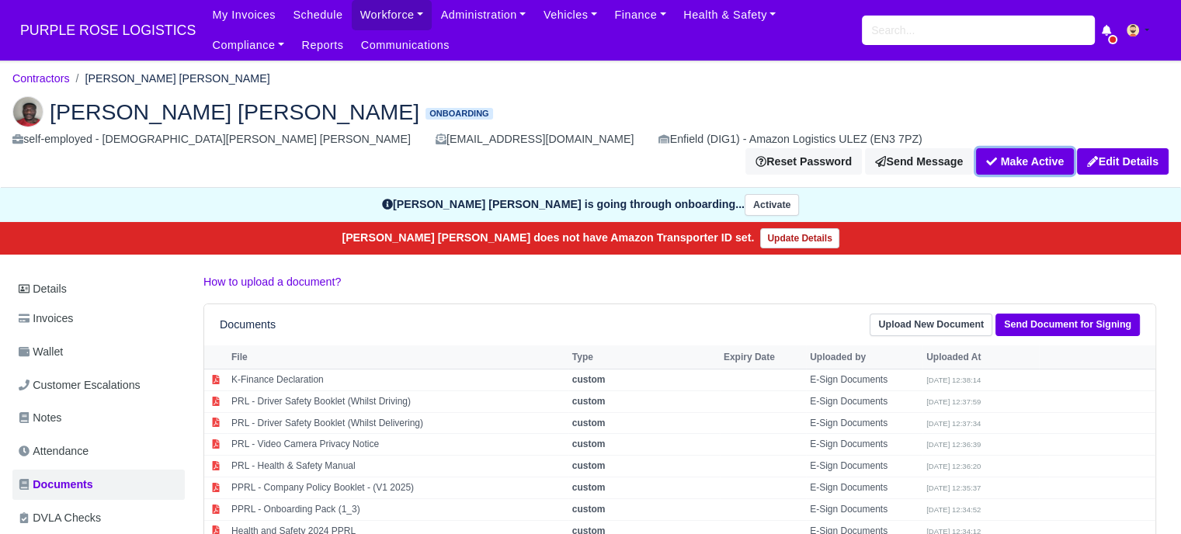
click at [1011, 148] on button "Make Active" at bounding box center [1025, 161] width 98 height 26
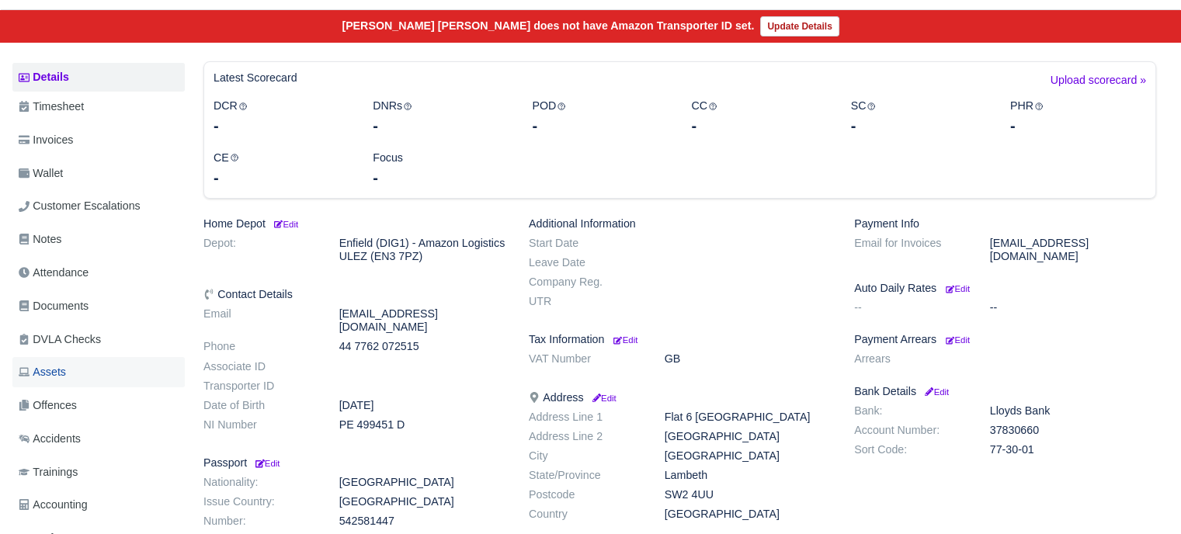
scroll to position [233, 0]
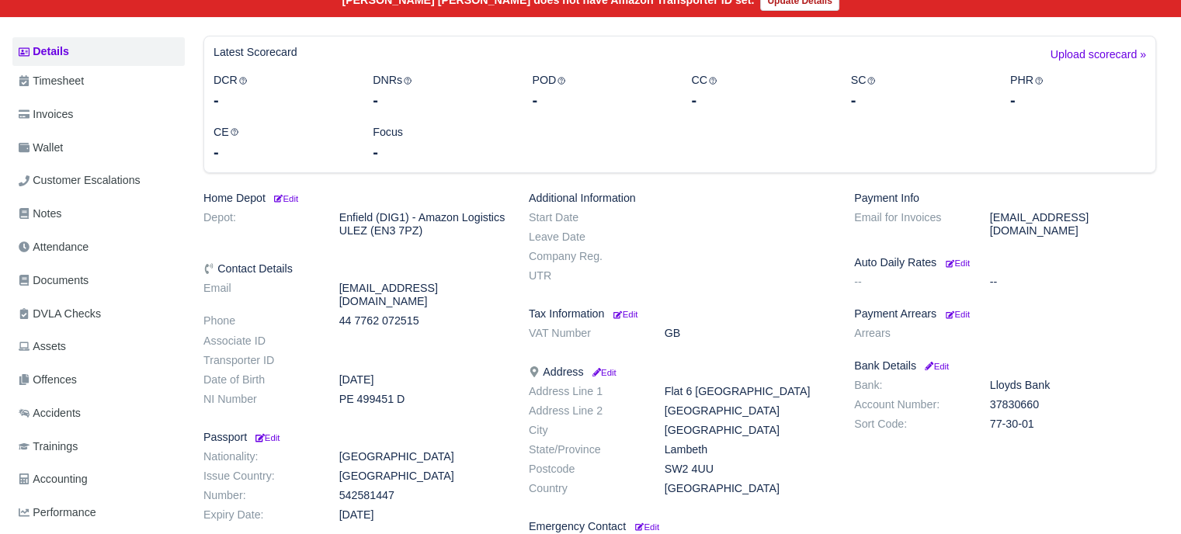
click at [80, 238] on ul "Details Timesheet Invoices Wallet Customer Escalations Notes Attendance Documen…" at bounding box center [98, 300] width 172 height 526
click at [100, 265] on link "Documents" at bounding box center [98, 280] width 172 height 30
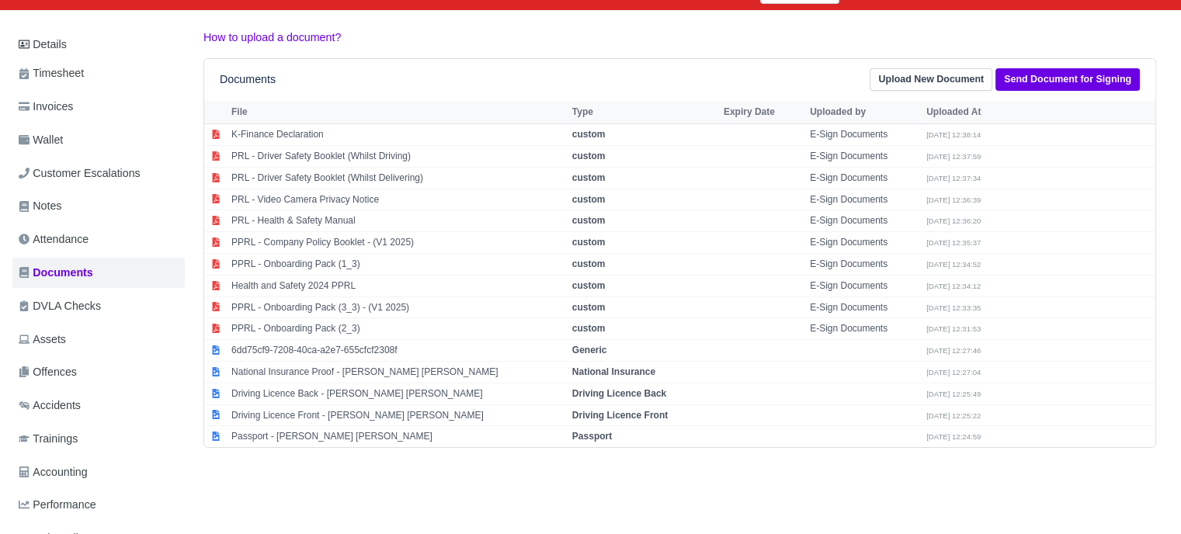
scroll to position [233, 0]
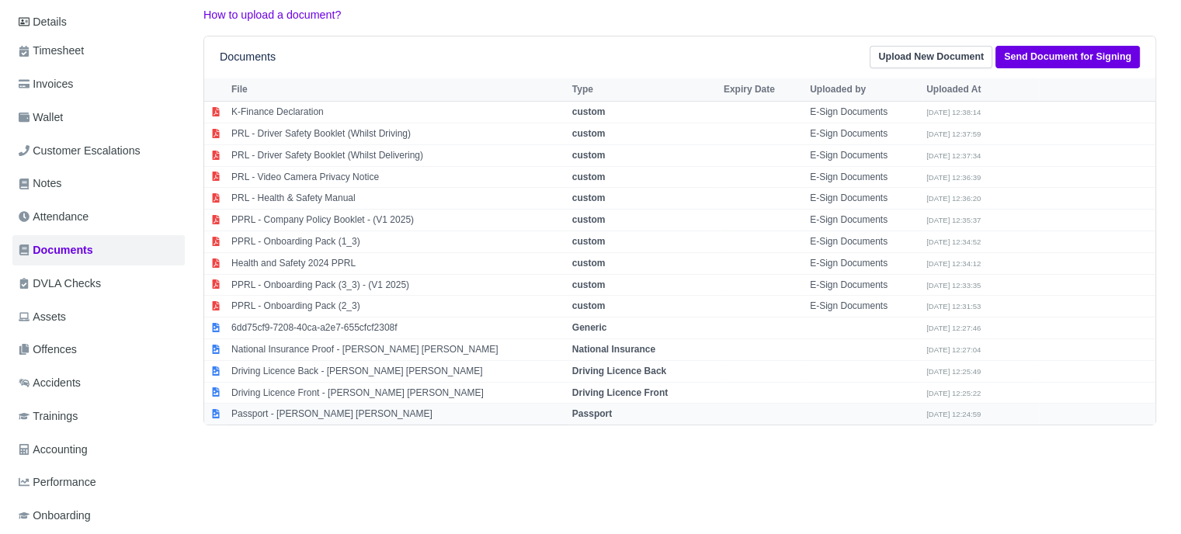
click at [290, 404] on td "Passport - [PERSON_NAME] [PERSON_NAME]" at bounding box center [397, 414] width 341 height 21
select select "passport"
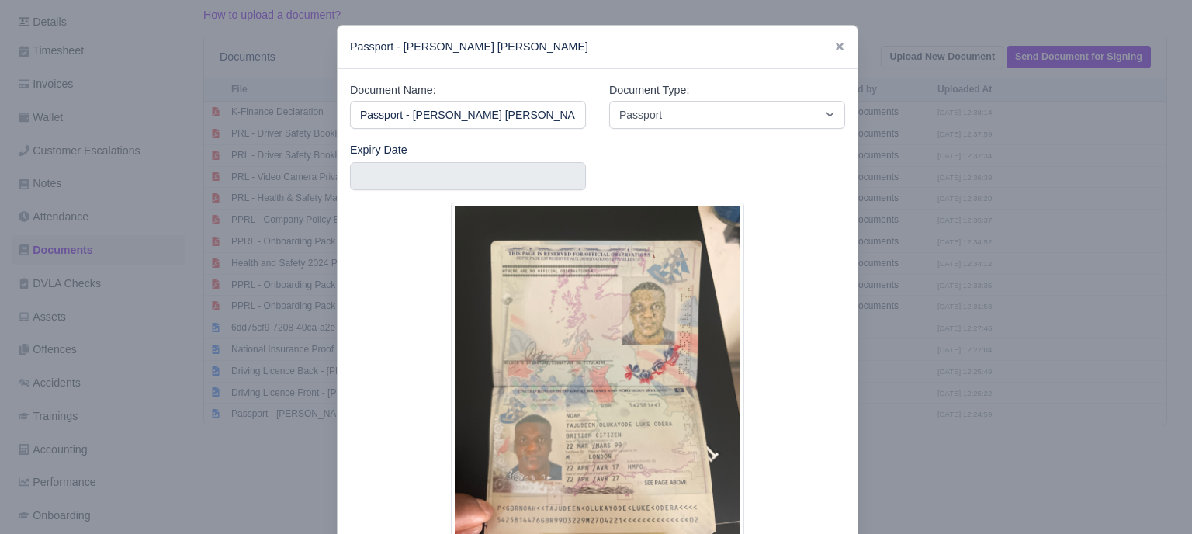
click at [929, 325] on div at bounding box center [596, 267] width 1192 height 534
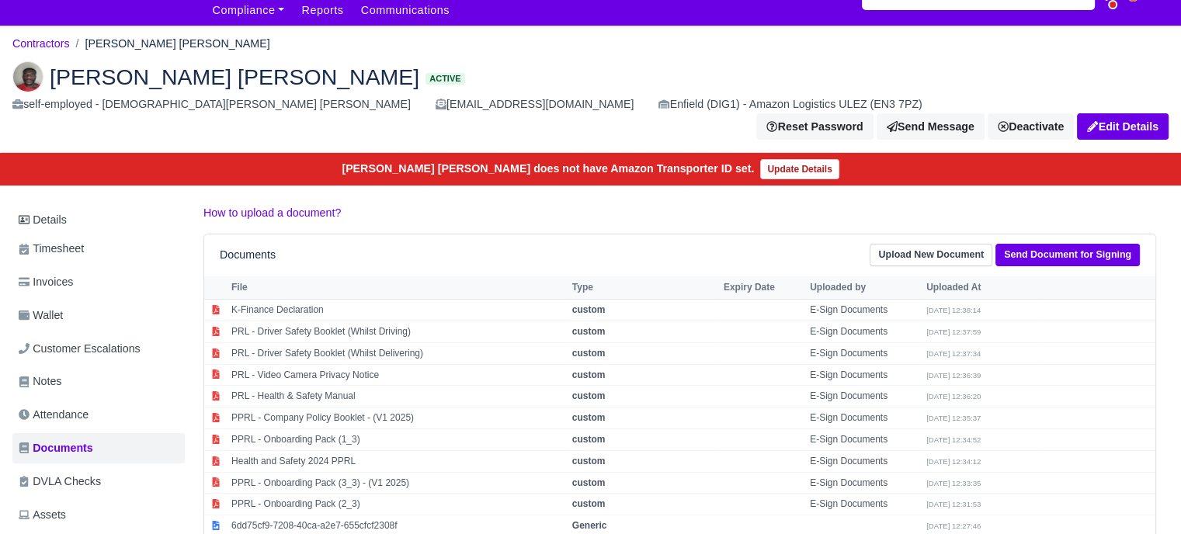
scroll to position [0, 0]
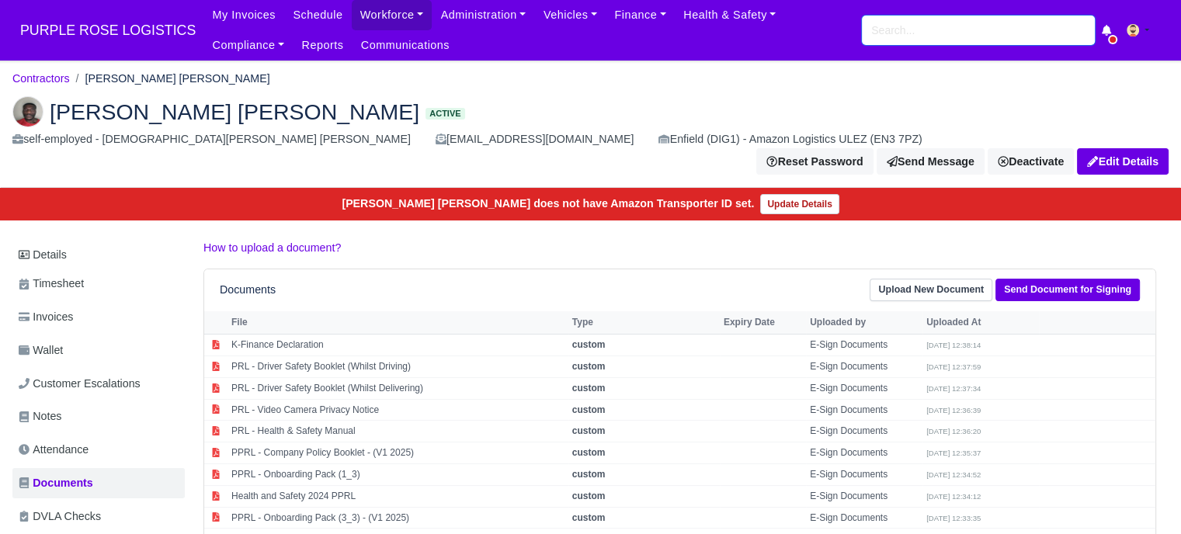
click at [906, 33] on input "search" at bounding box center [978, 30] width 233 height 29
click at [905, 32] on input "search" at bounding box center [978, 30] width 233 height 29
click at [112, 30] on span "PURPLE ROSE LOGISTICS" at bounding box center [107, 30] width 191 height 31
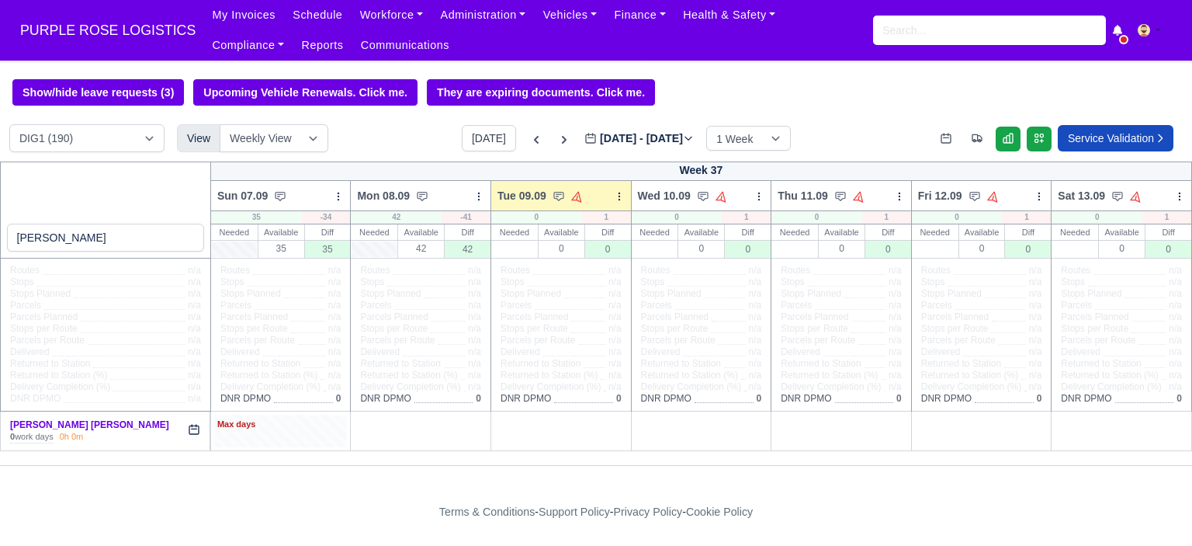
type input "[PERSON_NAME]"
click at [309, 432] on div "Max days" at bounding box center [280, 425] width 127 height 14
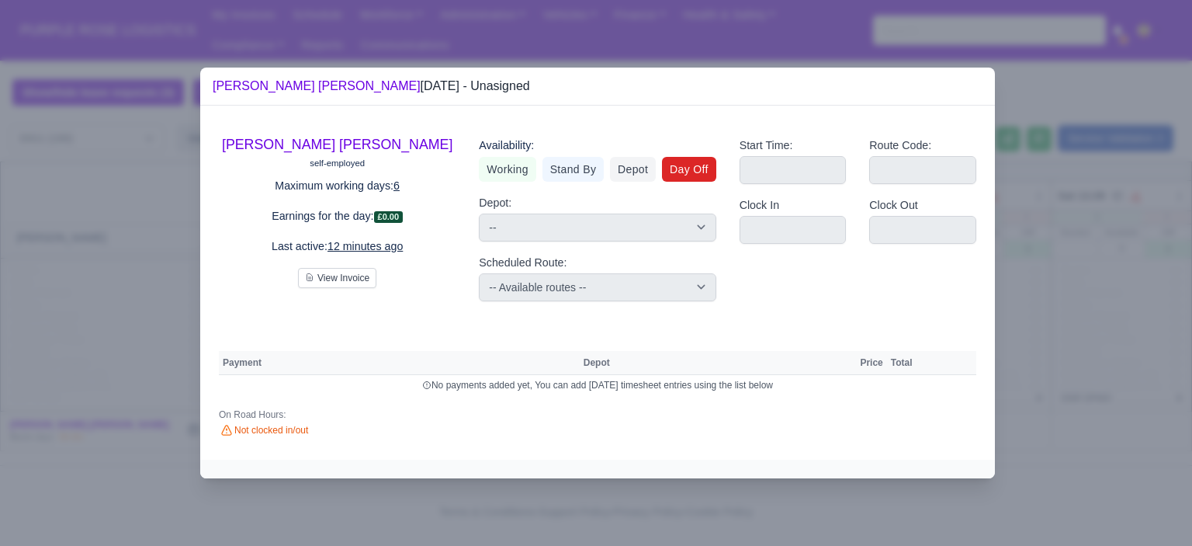
click at [688, 175] on link "Day Off" at bounding box center [689, 169] width 54 height 25
select select
select select "na"
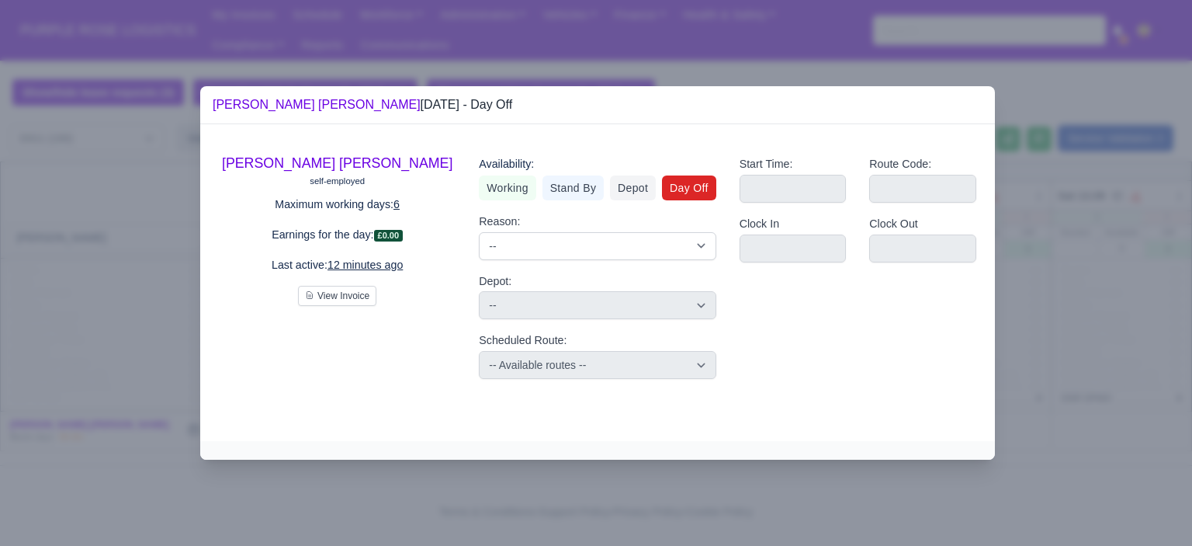
click at [1068, 281] on div at bounding box center [596, 273] width 1192 height 546
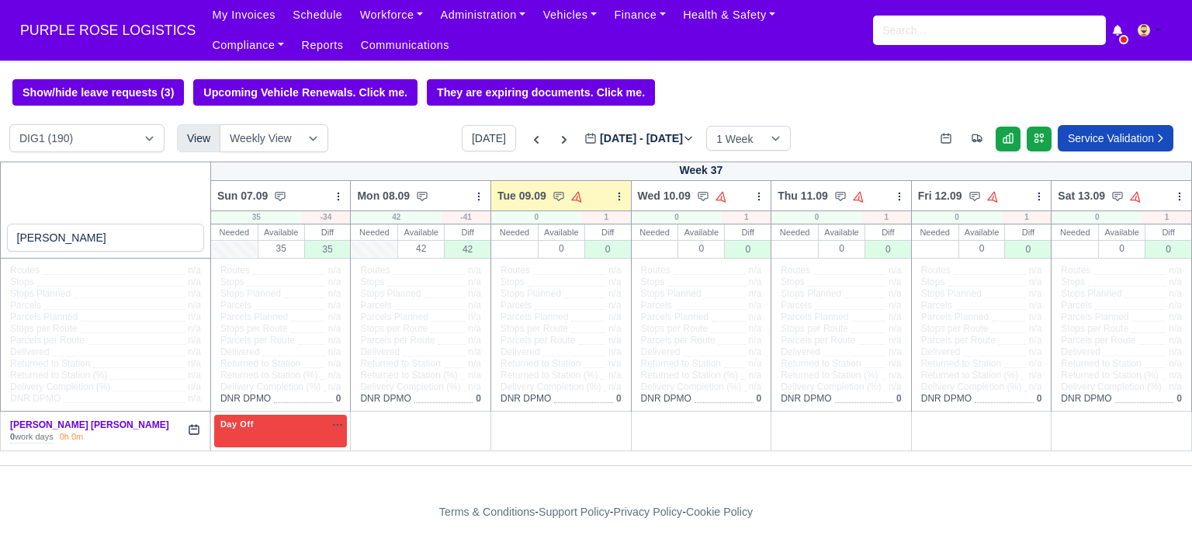
click at [373, 422] on link "W" at bounding box center [367, 421] width 27 height 12
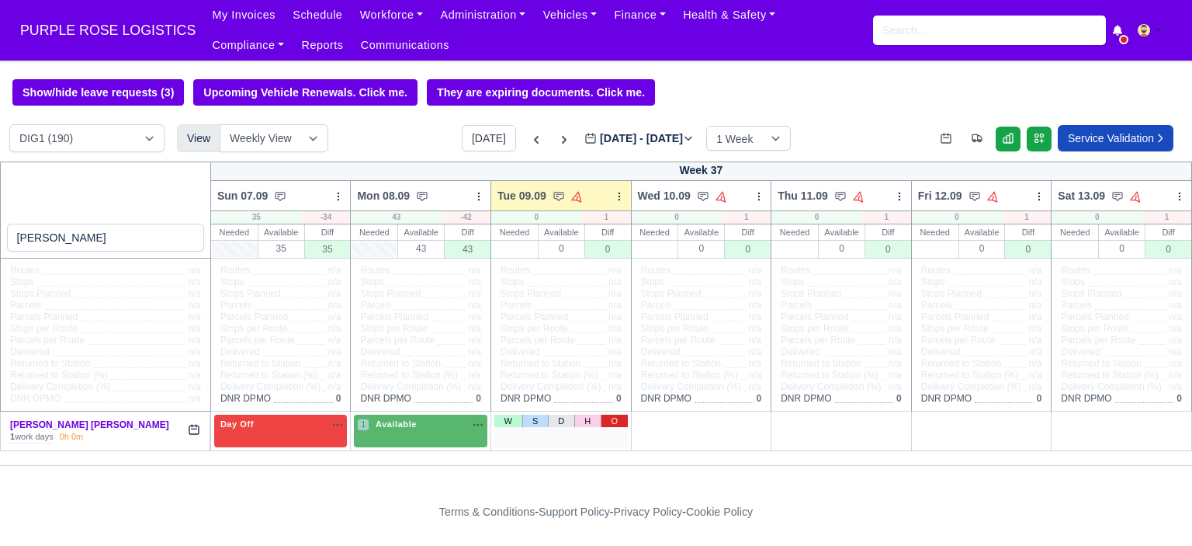
click at [610, 425] on link "O" at bounding box center [614, 421] width 27 height 12
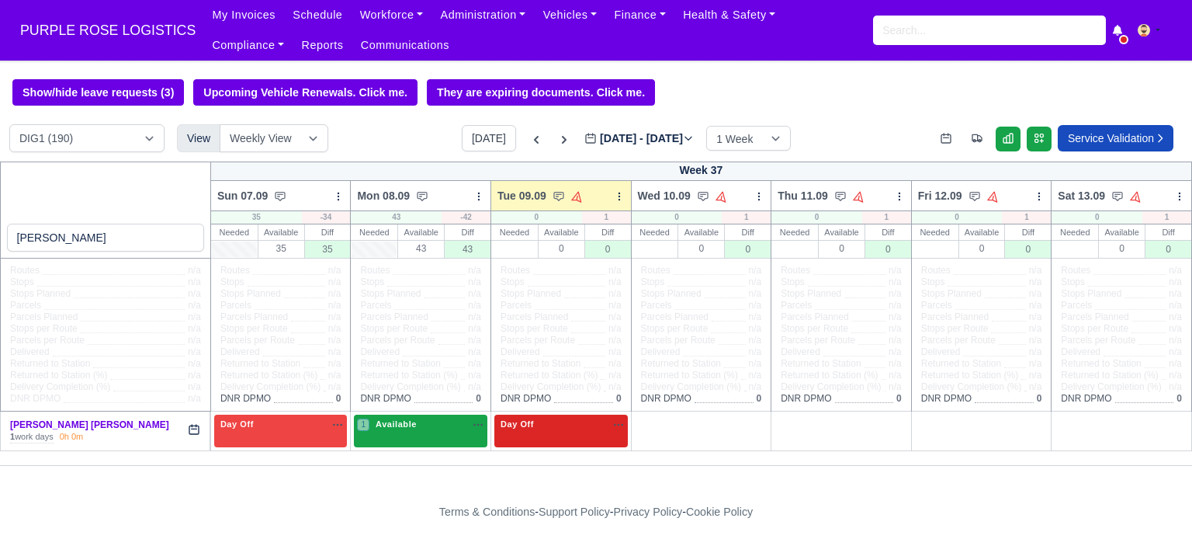
click at [414, 428] on div "1 Available na" at bounding box center [420, 424] width 127 height 13
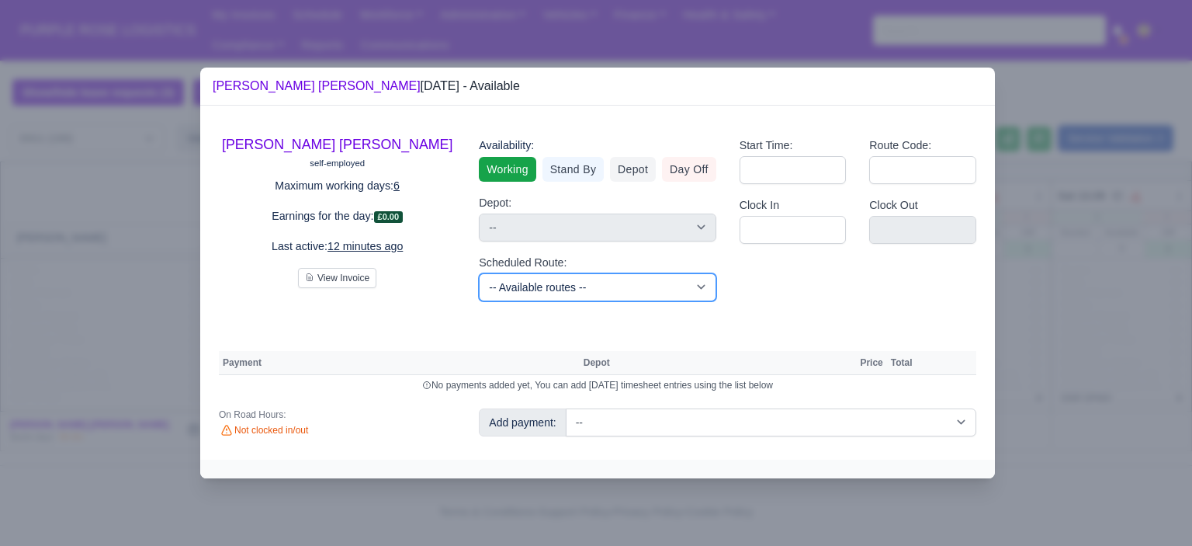
click at [651, 279] on select "-- Available routes -- Standard Parcel - Block of 6 Hours - (SD6) AmFlex RTS Ve…" at bounding box center [597, 287] width 237 height 28
select select "6"
click at [479, 273] on select "-- Available routes -- Standard Parcel - Block of 6 Hours - (SD6) AmFlex RTS Ve…" at bounding box center [597, 287] width 237 height 28
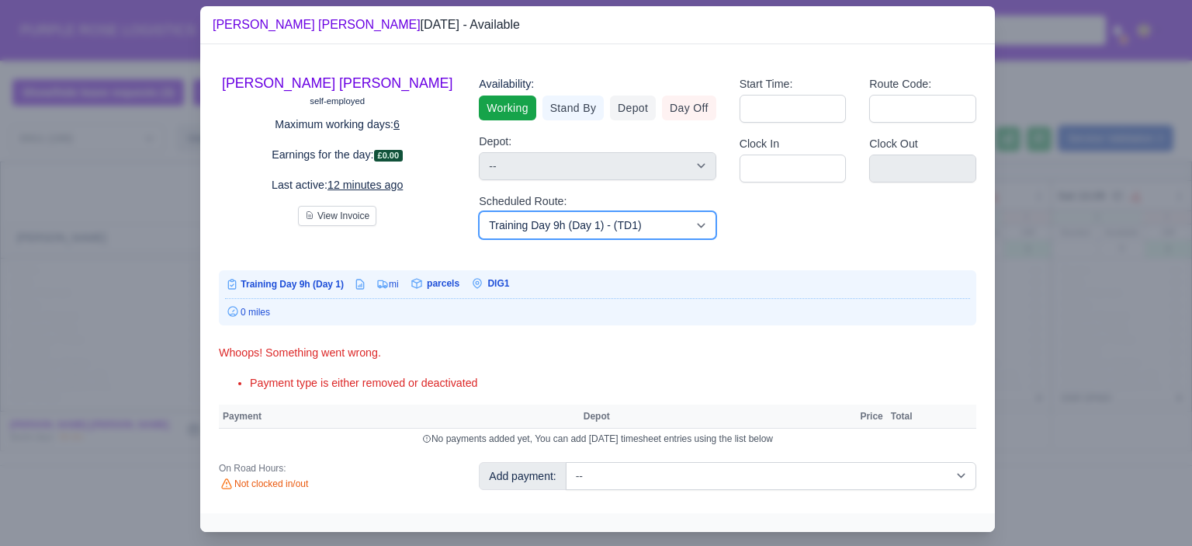
scroll to position [29, 0]
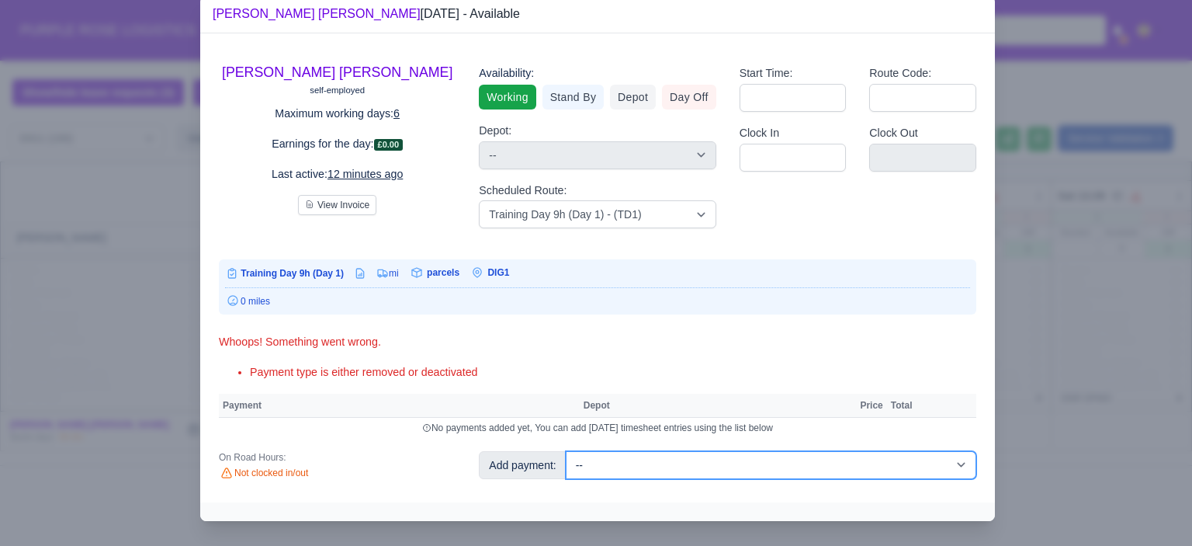
drag, startPoint x: 932, startPoint y: 460, endPoint x: 925, endPoint y: 453, distance: 8.8
click at [932, 460] on select "-- Additional Hour Support (£14.50) Additional Hour Support (Walkers) (£13.50) …" at bounding box center [771, 465] width 411 height 28
select select "103"
click at [566, 451] on select "-- Additional Hour Support (£14.50) Additional Hour Support (Walkers) (£13.50) …" at bounding box center [771, 465] width 411 height 28
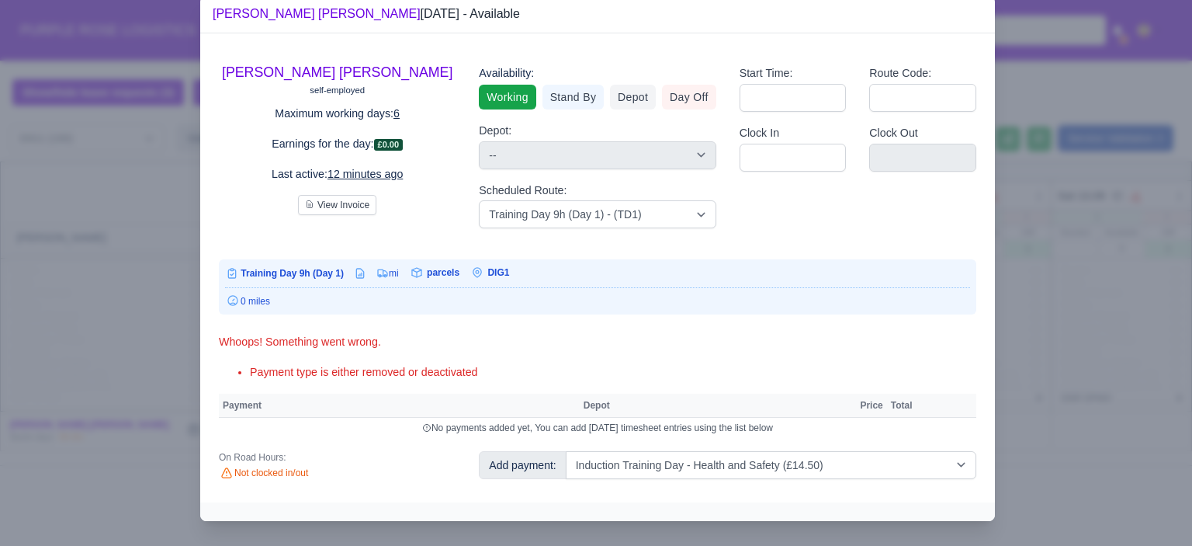
select select "1"
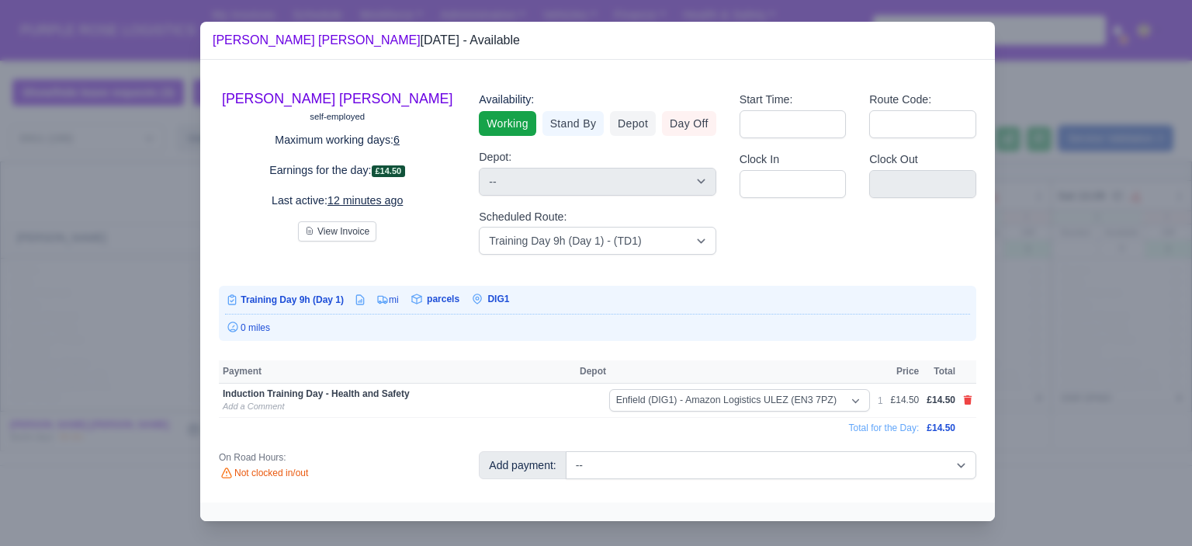
scroll to position [0, 0]
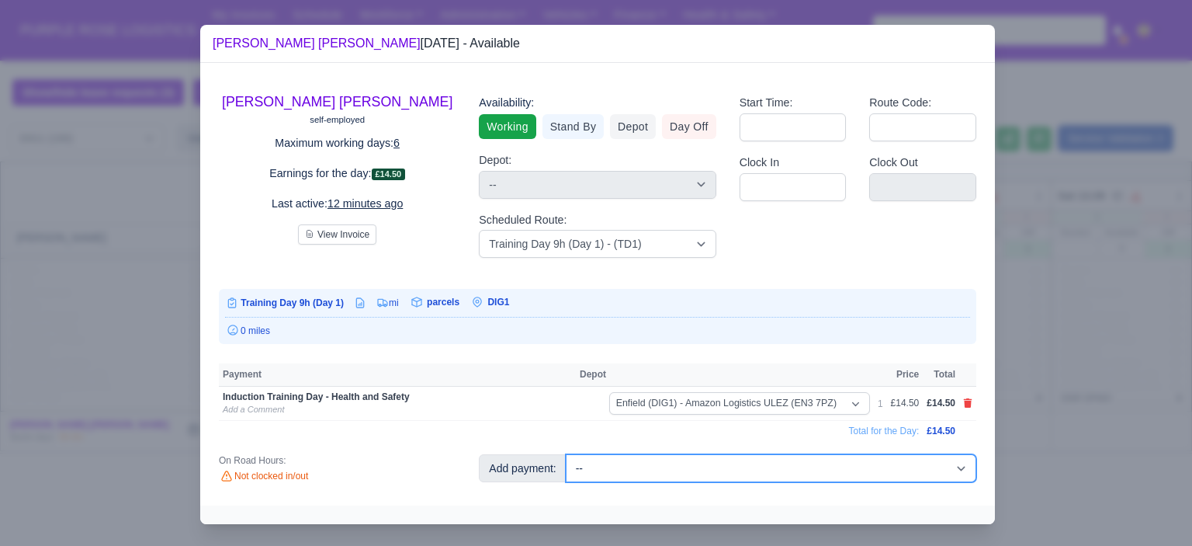
click at [914, 476] on select "-- Additional Hour Support (£14.50) Additional Hour Support (Walkers) (£13.50) …" at bounding box center [771, 468] width 411 height 28
select select "85"
click at [566, 454] on select "-- Additional Hour Support (£14.50) Additional Hour Support (Walkers) (£13.50) …" at bounding box center [771, 468] width 411 height 28
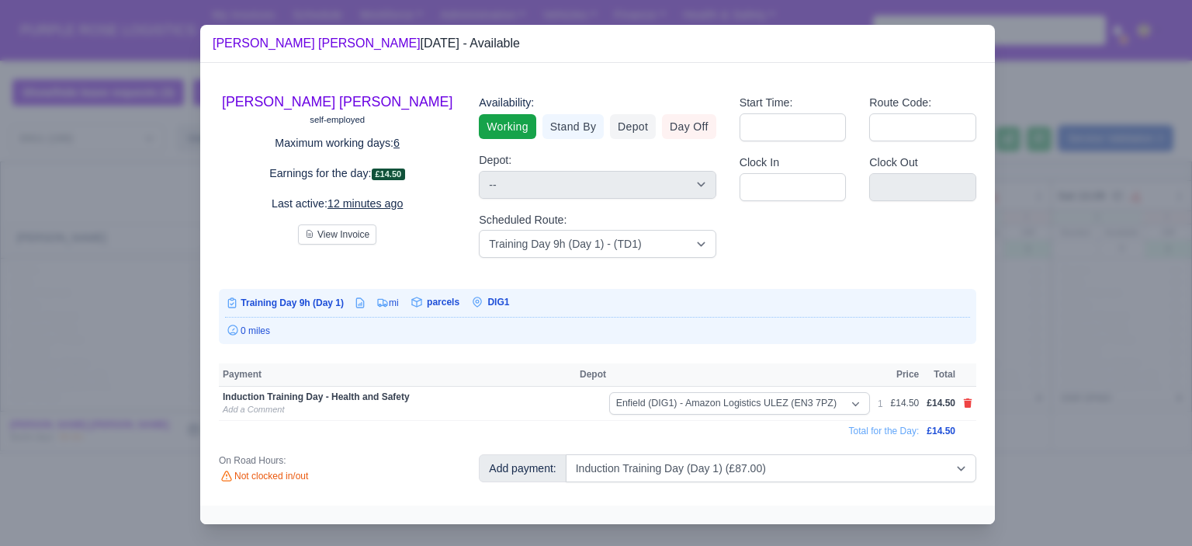
select select "1"
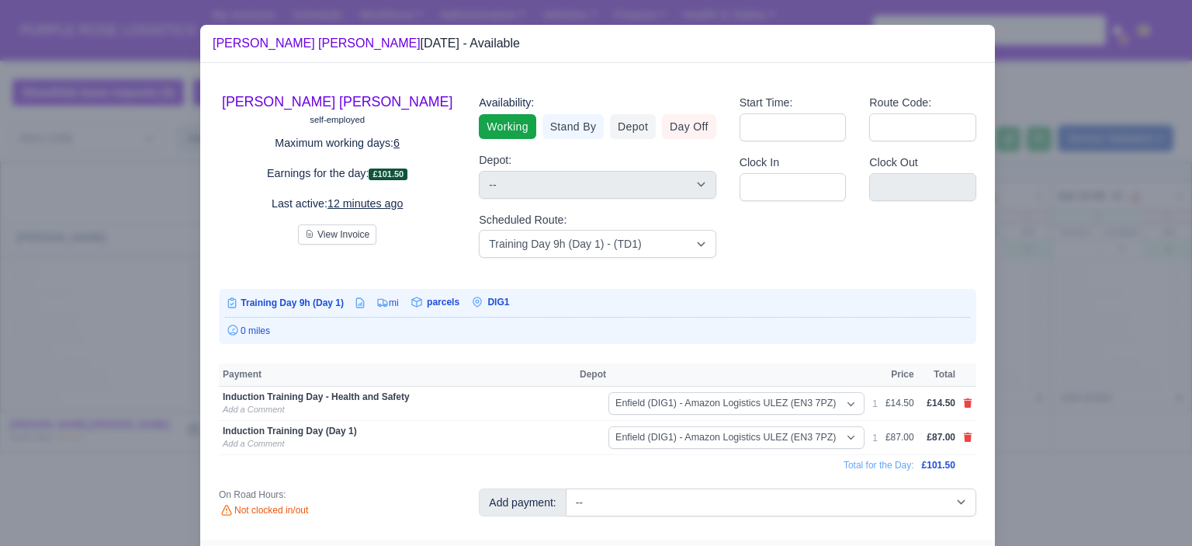
click at [1124, 356] on div at bounding box center [596, 273] width 1192 height 546
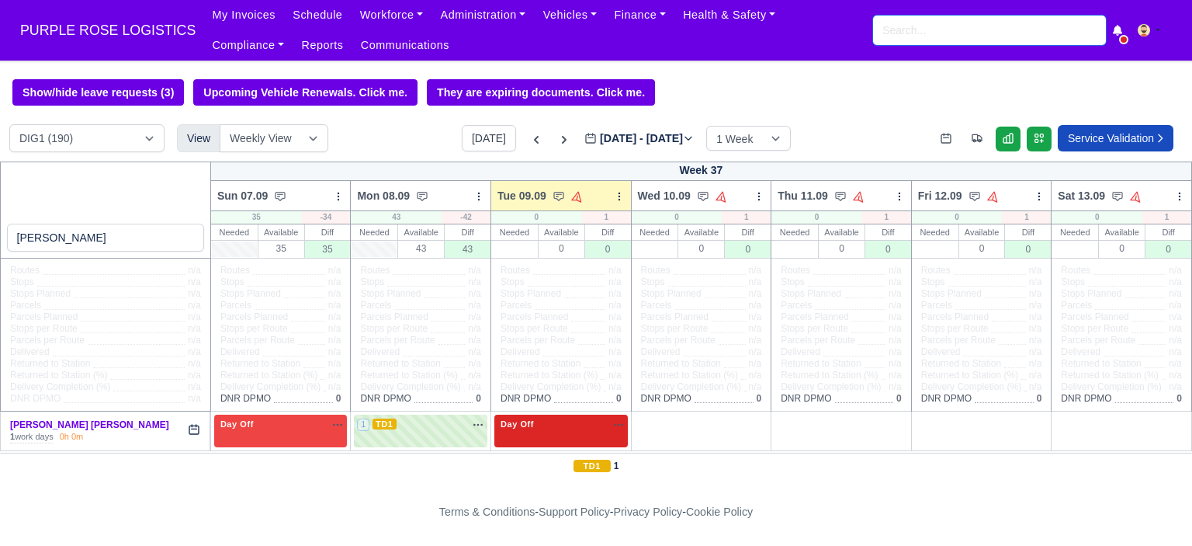
click at [927, 33] on input "search" at bounding box center [989, 30] width 233 height 29
type input "xin"
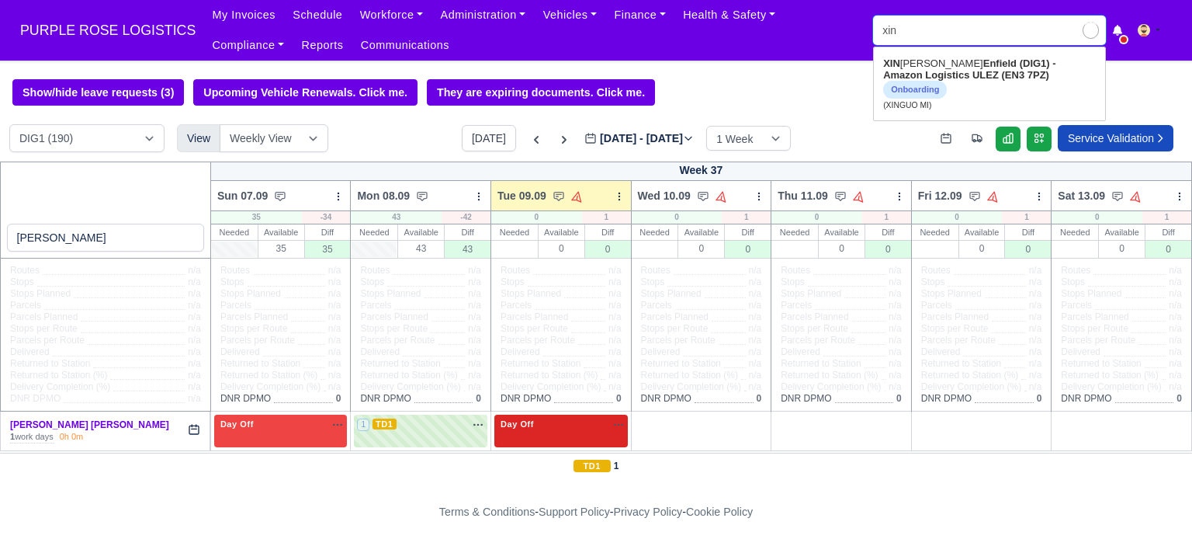
type input "xinGUO MI"
click at [923, 61] on link "XIN GUO MI Enfield (DIG1) - Amazon Logistics ULEZ (EN3 7PZ) Onboarding (XINGUO …" at bounding box center [989, 83] width 231 height 65
type input "XINGUO MI"
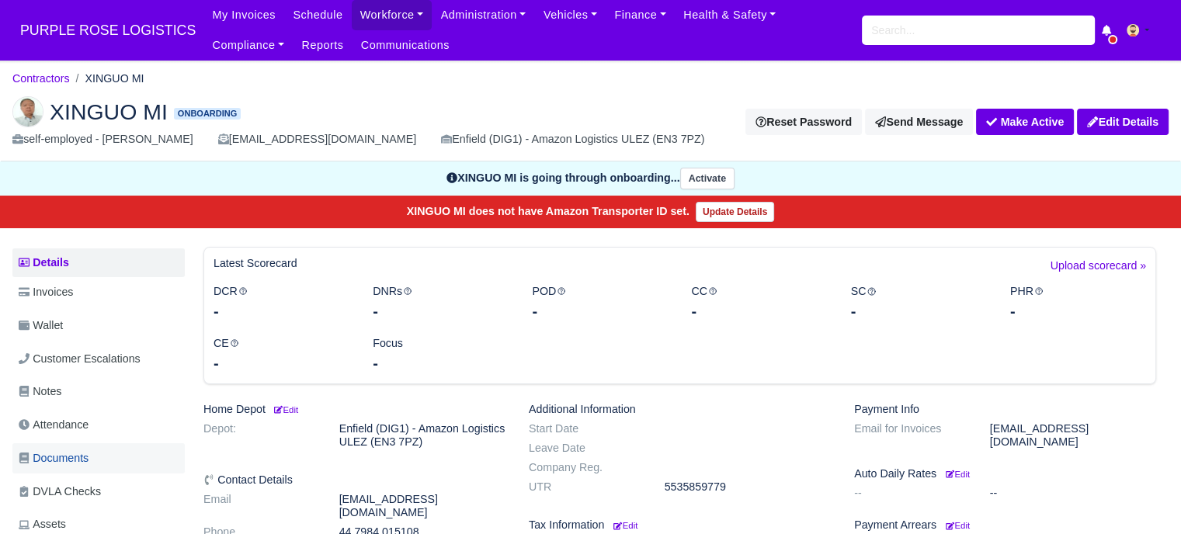
click at [108, 465] on link "Documents" at bounding box center [98, 458] width 172 height 30
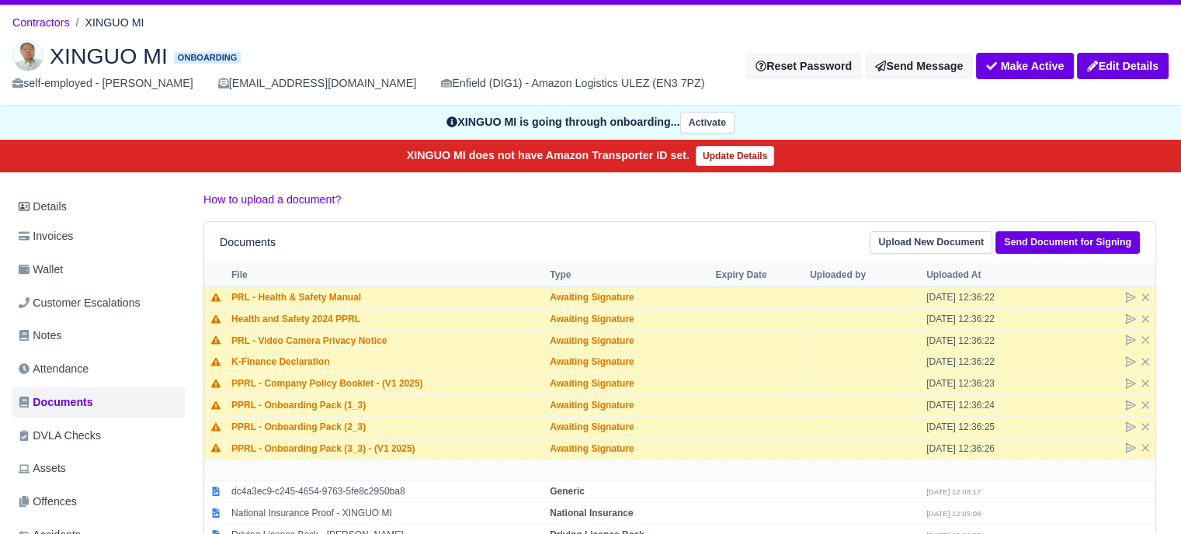
scroll to position [233, 0]
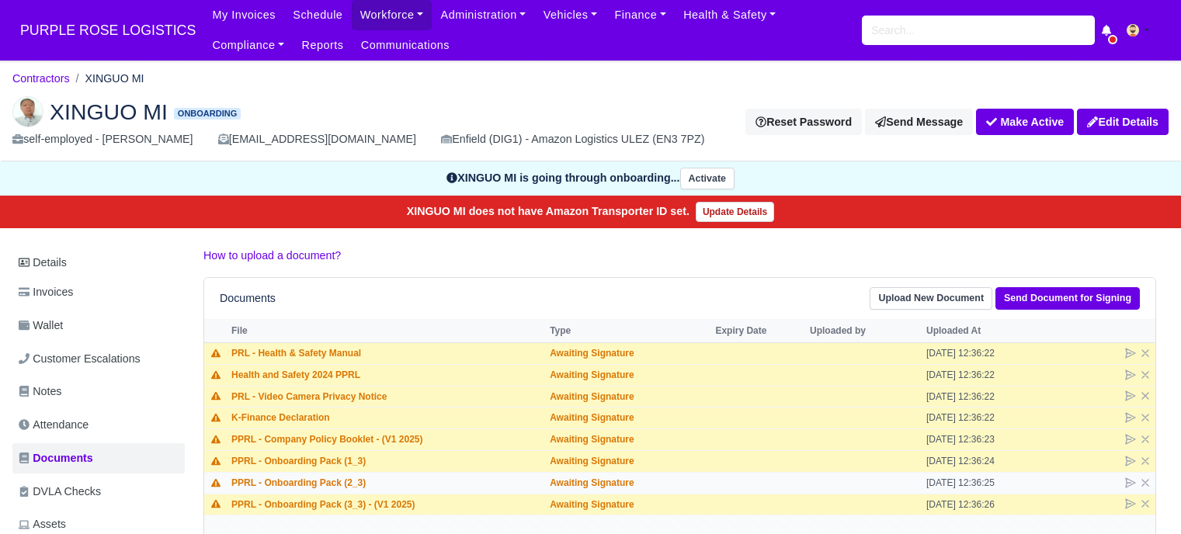
scroll to position [233, 0]
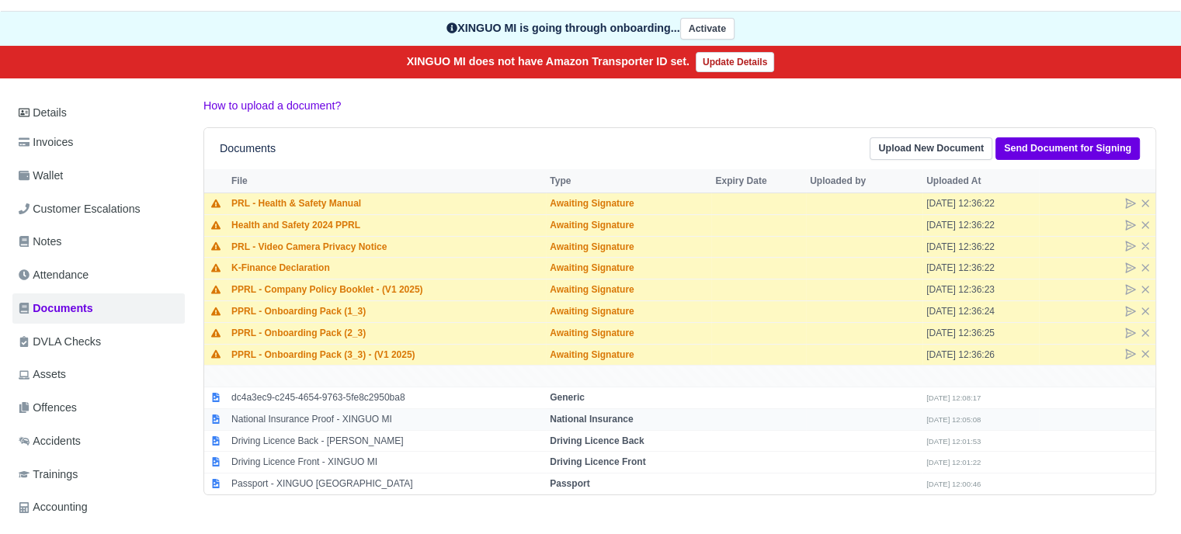
scroll to position [155, 0]
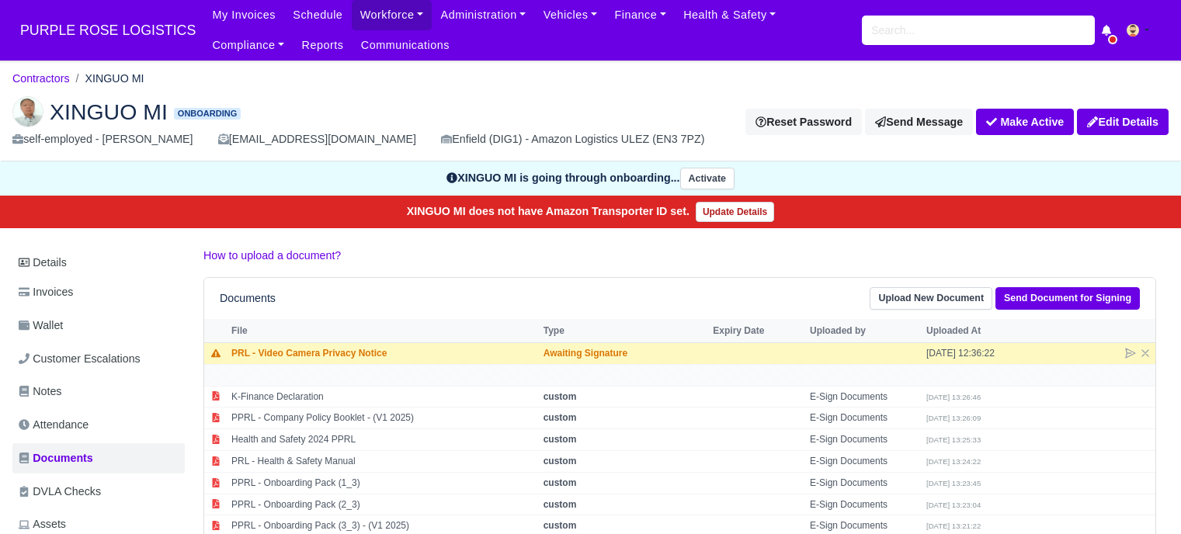
scroll to position [155, 0]
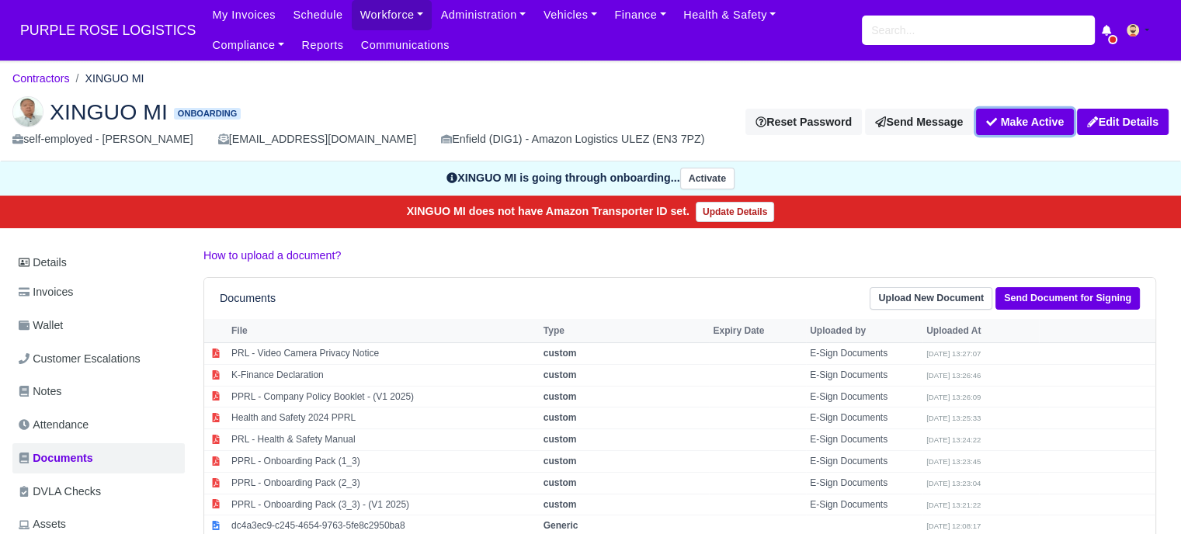
click at [1010, 122] on button "Make Active" at bounding box center [1025, 122] width 98 height 26
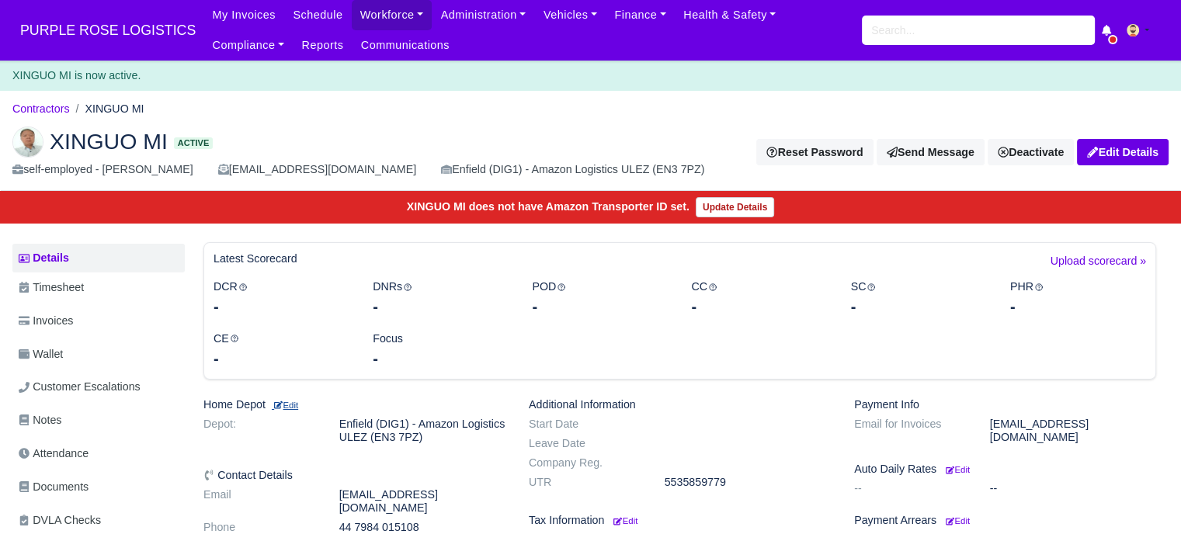
click at [293, 410] on small "Edit" at bounding box center [285, 405] width 26 height 9
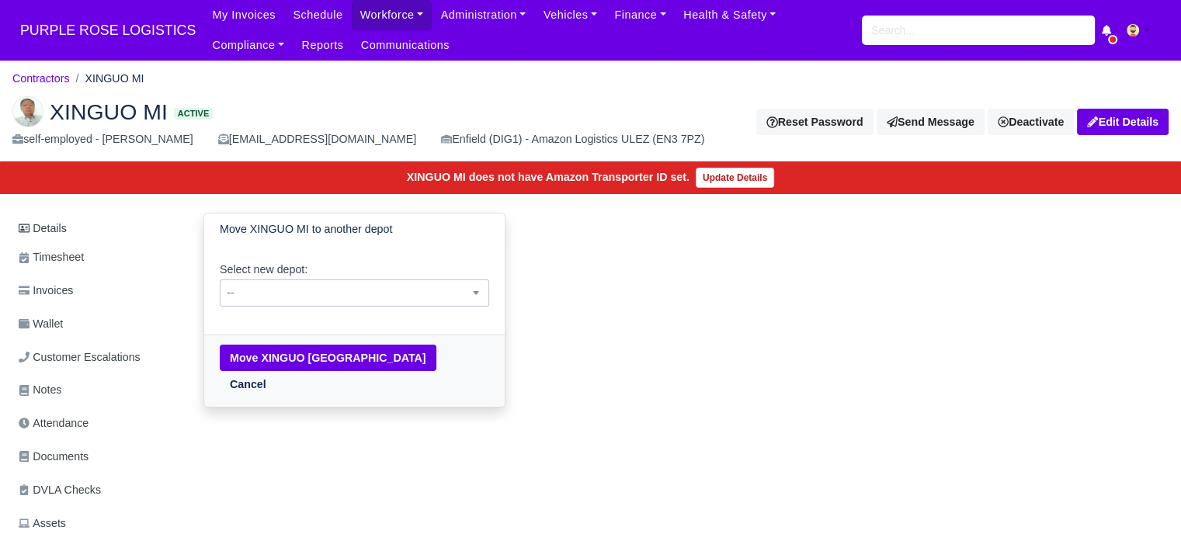
click at [297, 293] on span "--" at bounding box center [354, 292] width 268 height 19
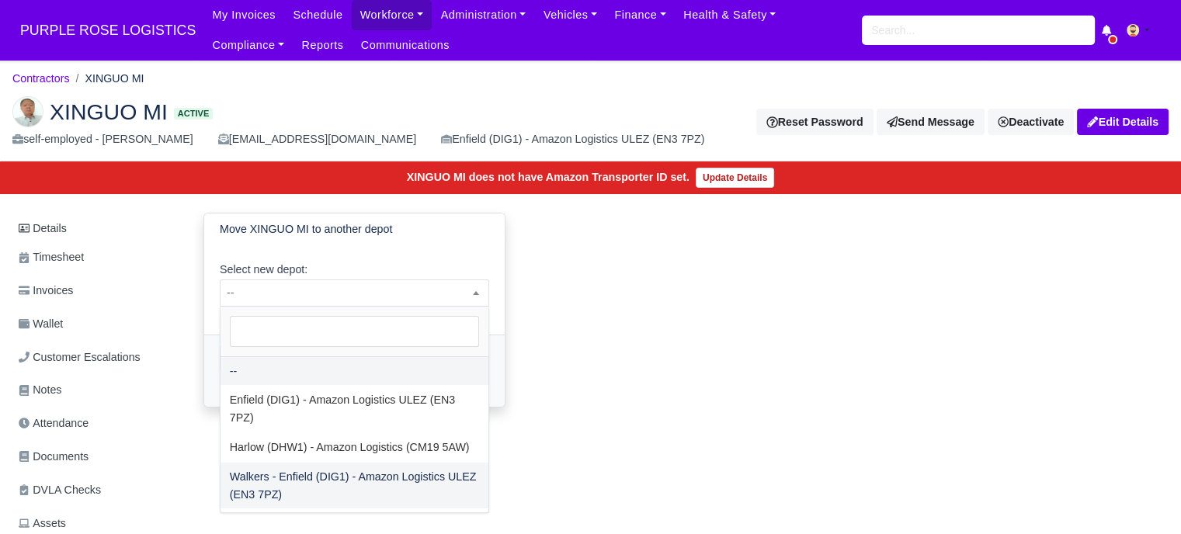
select select "5"
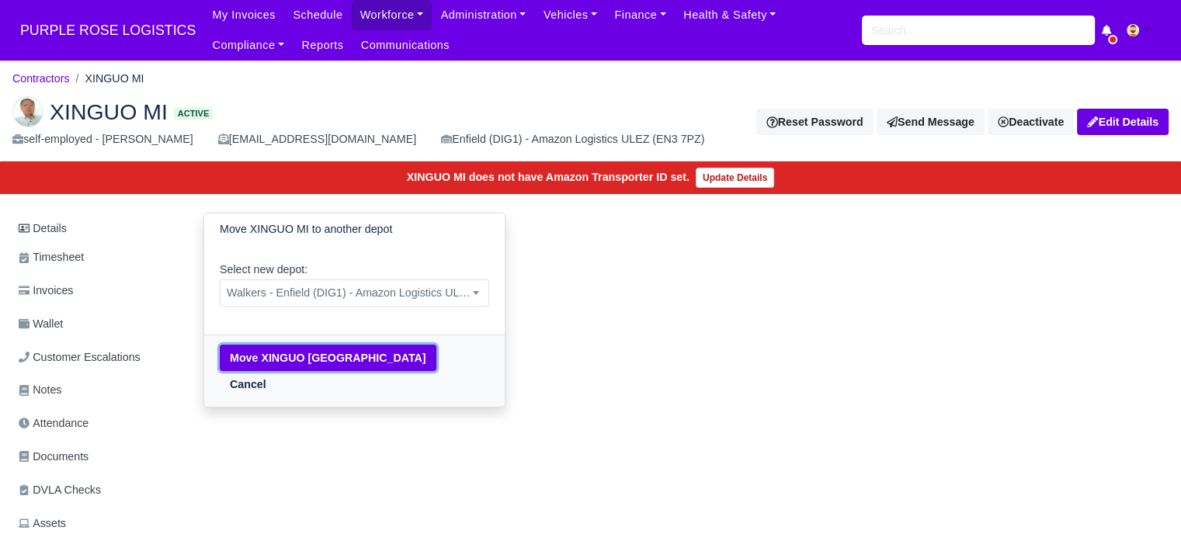
click at [286, 352] on button "Move XINGUO [GEOGRAPHIC_DATA]" at bounding box center [328, 358] width 217 height 26
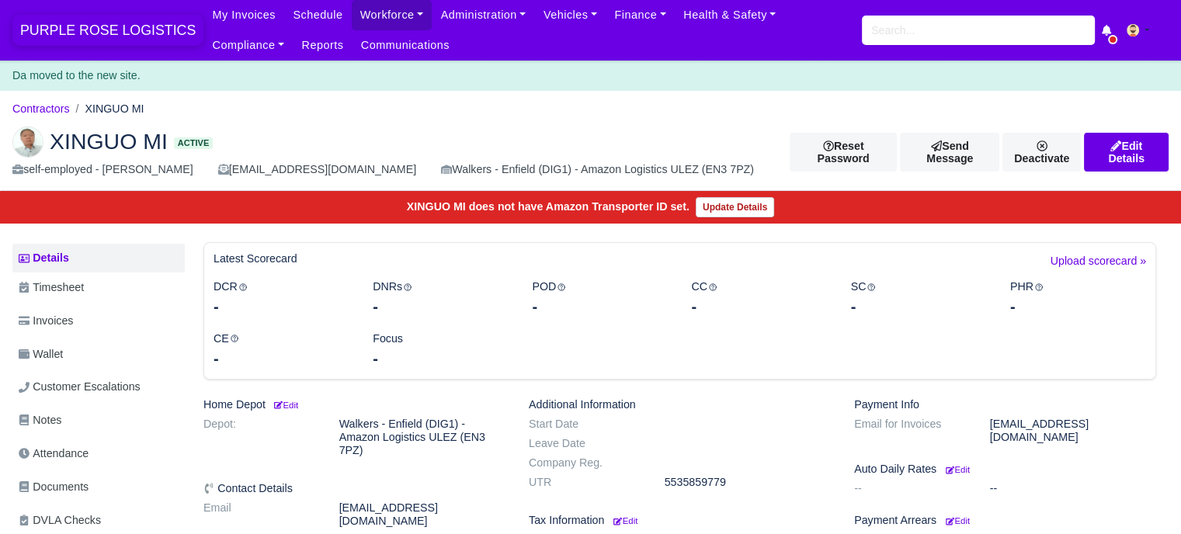
click at [79, 30] on span "PURPLE ROSE LOGISTICS" at bounding box center [107, 30] width 191 height 31
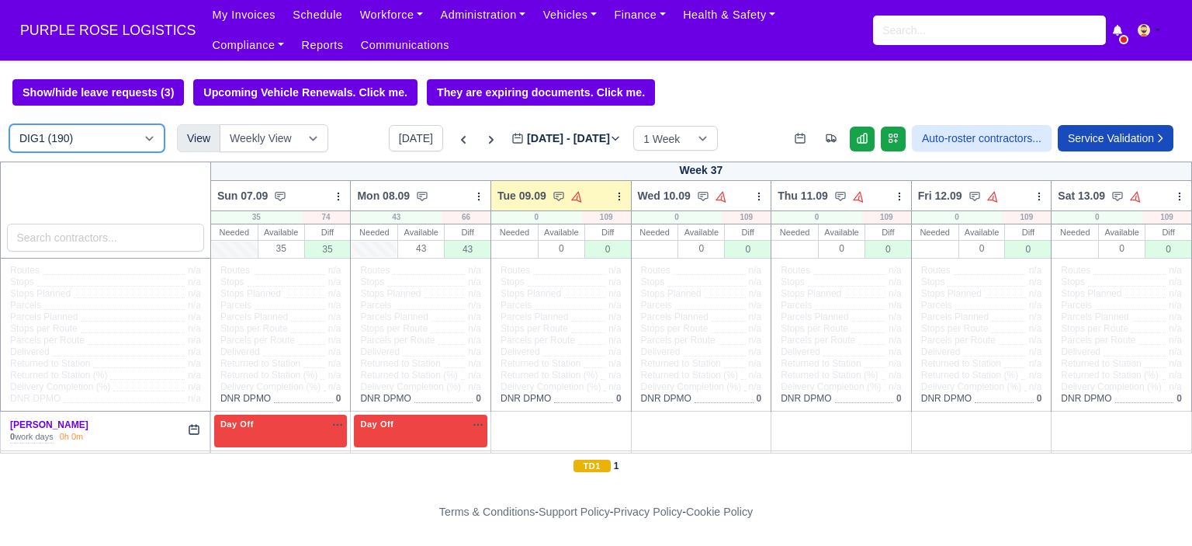
click at [93, 147] on select "DIG1 (190) DAK1 (1) GIMD (29)" at bounding box center [86, 138] width 155 height 28
select select "5"
click at [9, 126] on select "DIG1 (190) DAK1 (1) GIMD (29)" at bounding box center [86, 138] width 155 height 28
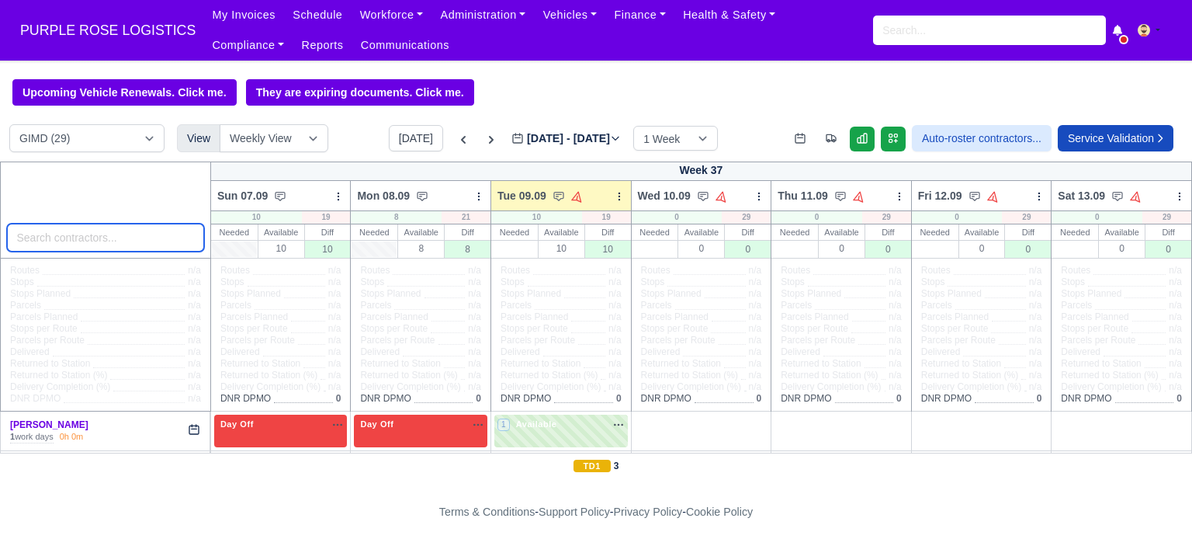
click at [100, 238] on input "search" at bounding box center [105, 238] width 197 height 28
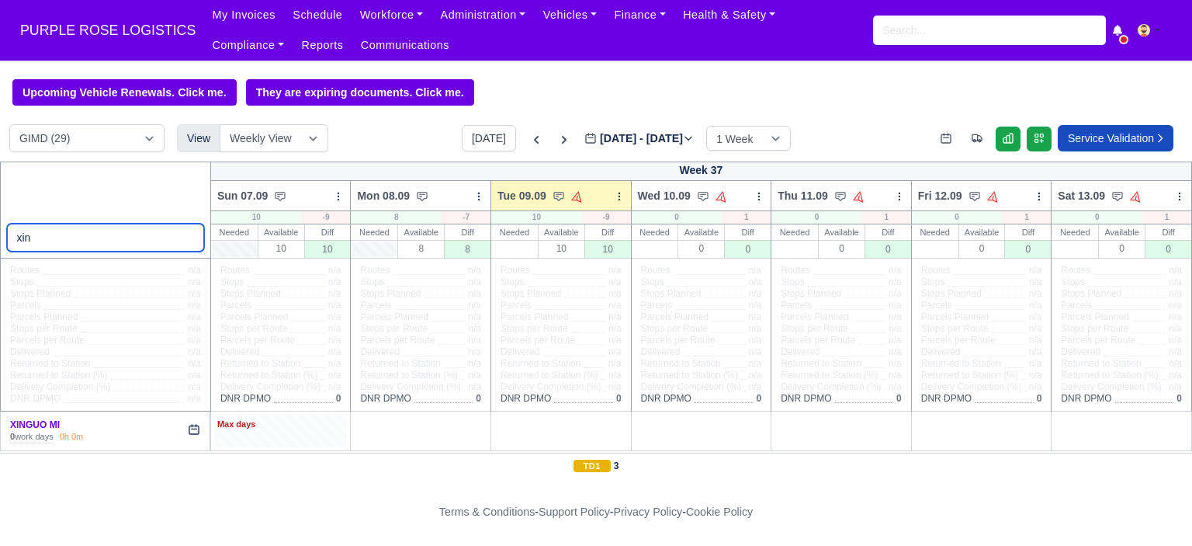
type input "xin"
click at [317, 432] on div "Max days" at bounding box center [280, 425] width 127 height 14
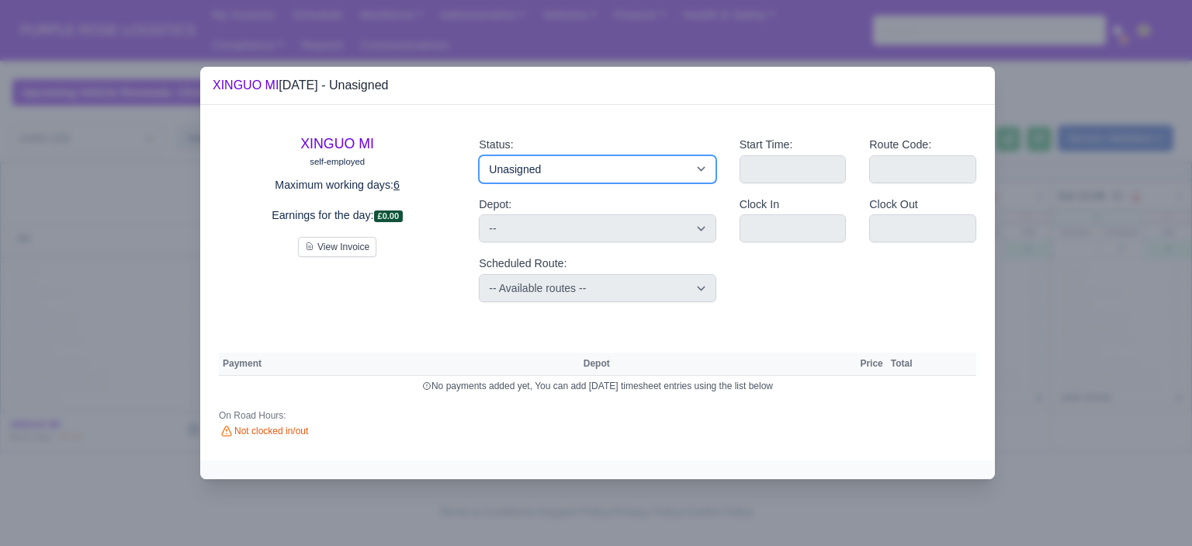
click at [626, 168] on select "Available Day Off Stand By Holiday Other Depot In Office OSM Ridealong Nursery …" at bounding box center [597, 169] width 237 height 28
select select "Day Off"
click at [479, 155] on select "Available Day Off Stand By Holiday Other Depot In Office OSM Ridealong Nursery …" at bounding box center [597, 169] width 237 height 28
select select
select select "na"
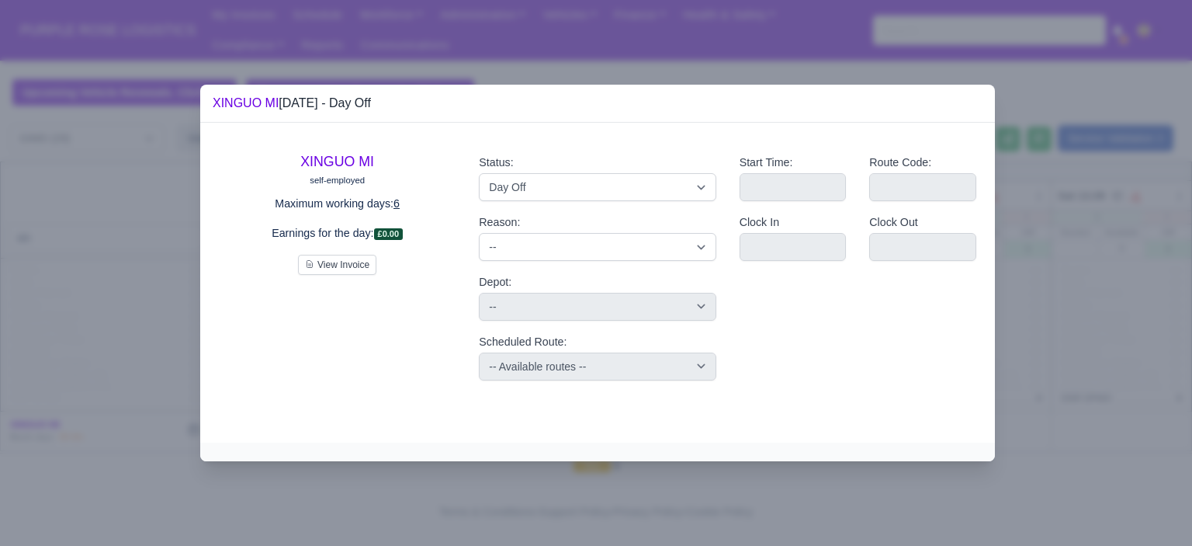
click at [1053, 335] on div at bounding box center [596, 273] width 1192 height 546
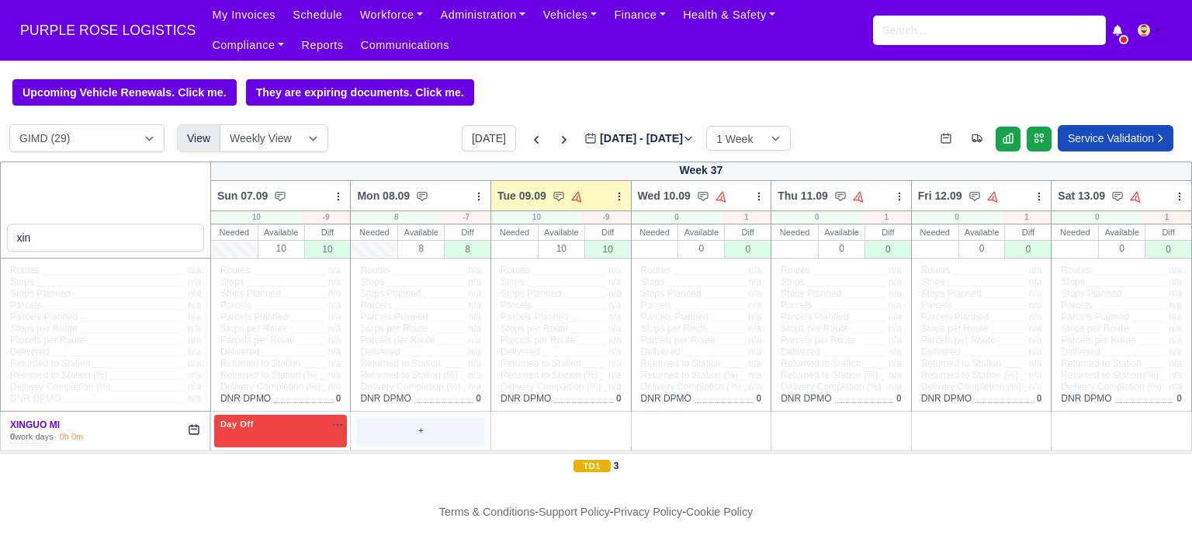
click at [418, 437] on div "+" at bounding box center [420, 431] width 127 height 26
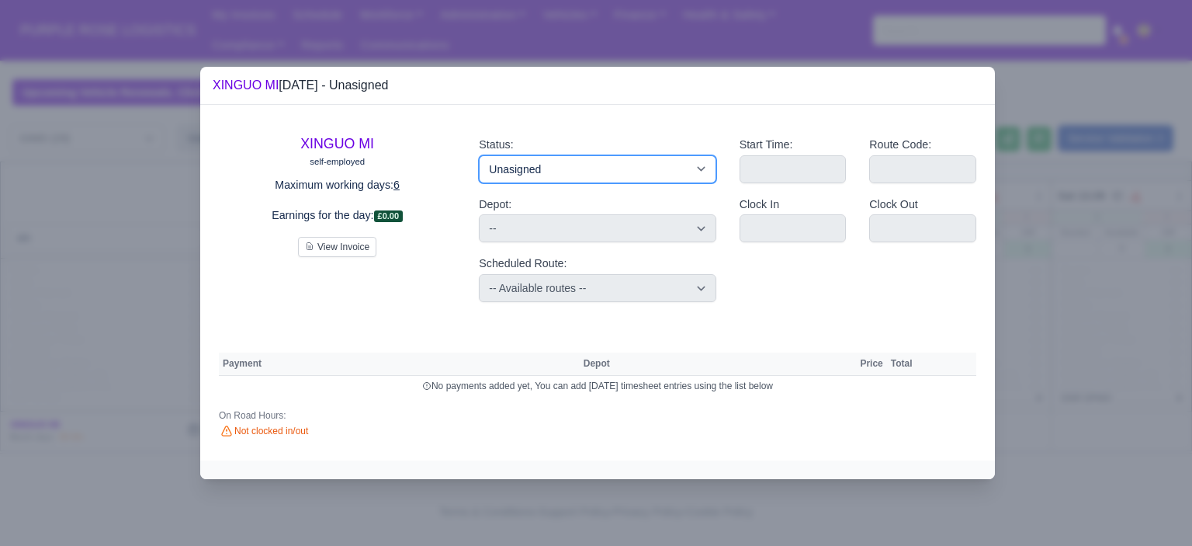
click at [702, 171] on select "Available Day Off Stand By Holiday Other Depot In Office OSM Ridealong Nursery …" at bounding box center [597, 169] width 237 height 28
select select "Training"
click at [479, 155] on select "Available Day Off Stand By Holiday Other Depot In Office OSM Ridealong Nursery …" at bounding box center [597, 169] width 237 height 28
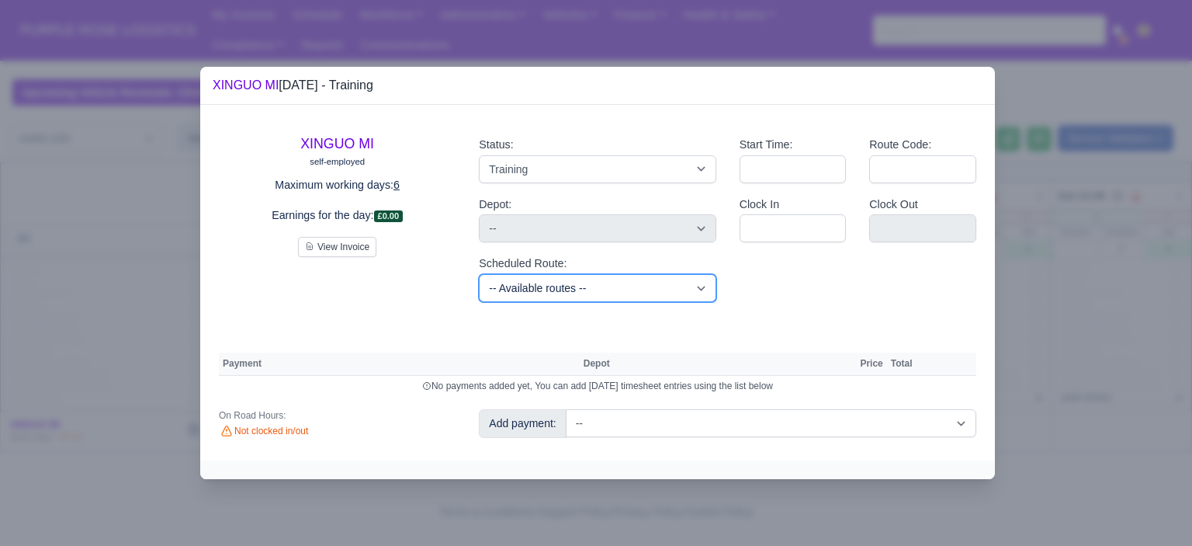
click at [618, 286] on select "-- Available routes -- Standard Parcel - Block of 6 Hours - (SD6) AmFlex RTS Ve…" at bounding box center [597, 288] width 237 height 28
select select "6"
click at [479, 274] on select "-- Available routes -- Standard Parcel - Block of 6 Hours - (SD6) AmFlex RTS Ve…" at bounding box center [597, 288] width 237 height 28
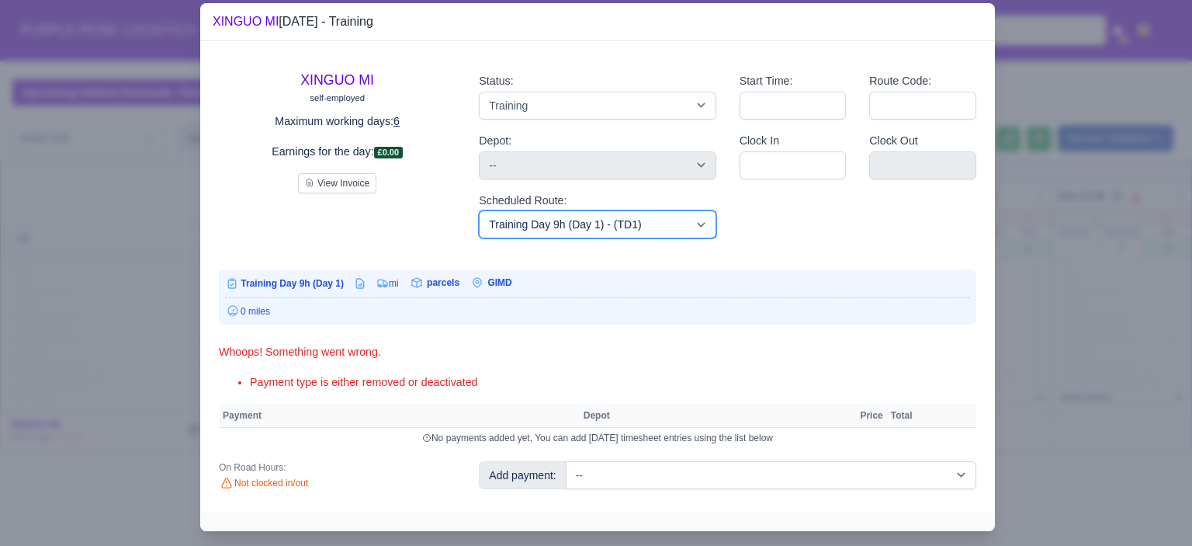
scroll to position [32, 0]
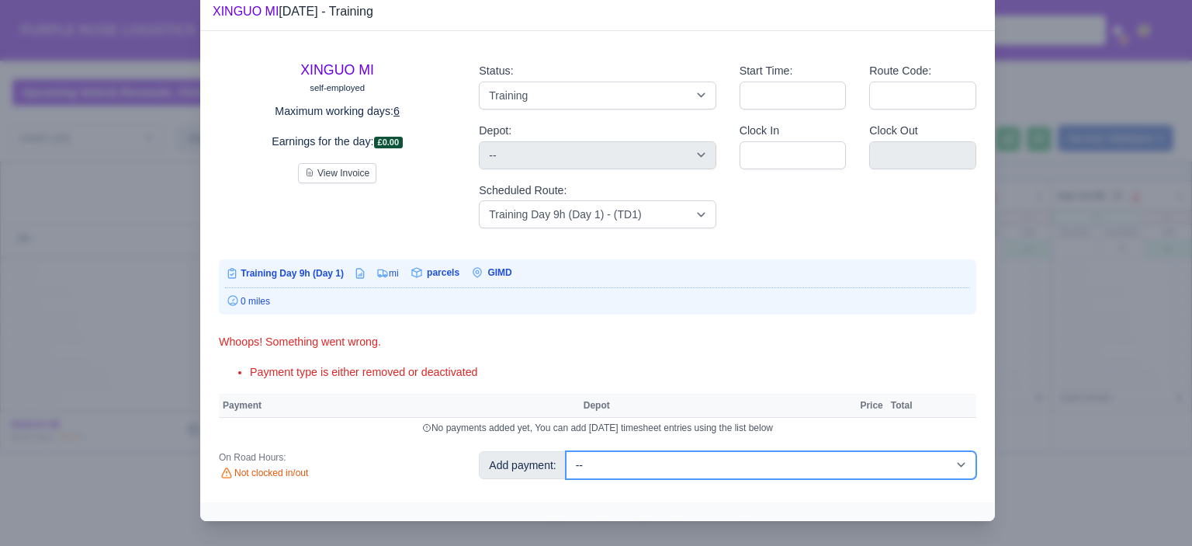
click at [841, 462] on select "-- Additional Hour Support (£14.50) Additional Hour Support (Walkers) (£13.50) …" at bounding box center [771, 465] width 411 height 28
select select "104"
click at [566, 451] on select "-- Additional Hour Support (£14.50) Additional Hour Support (Walkers) (£13.50) …" at bounding box center [771, 465] width 411 height 28
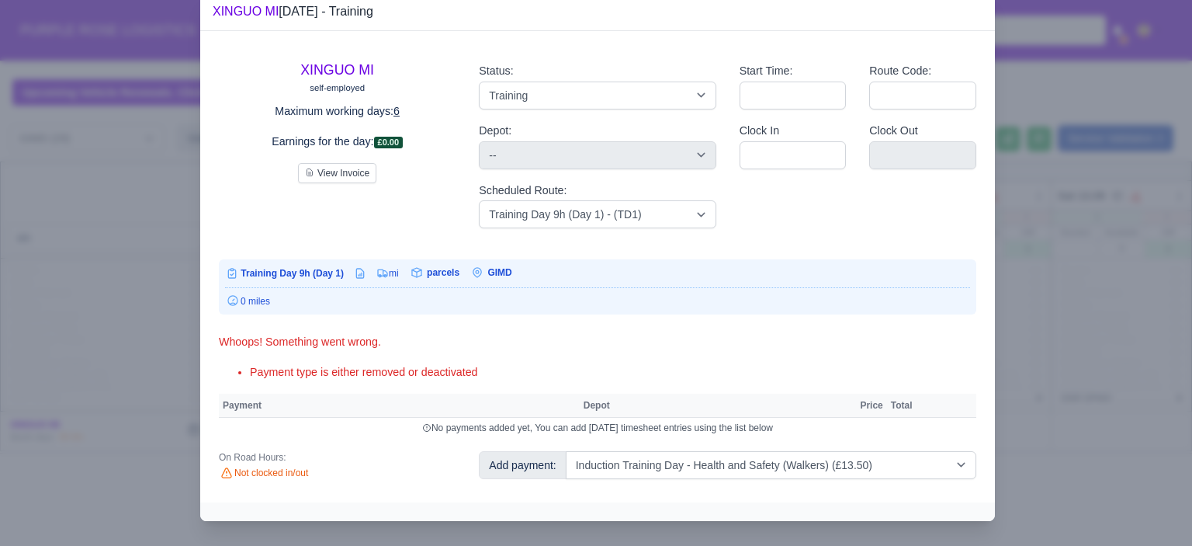
select select "5"
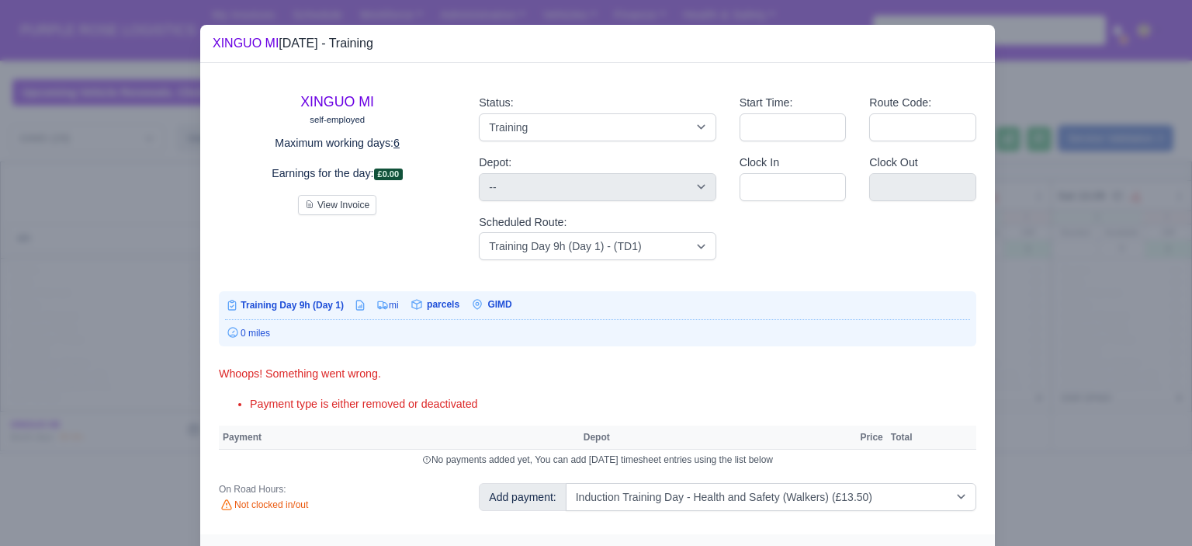
select select "5"
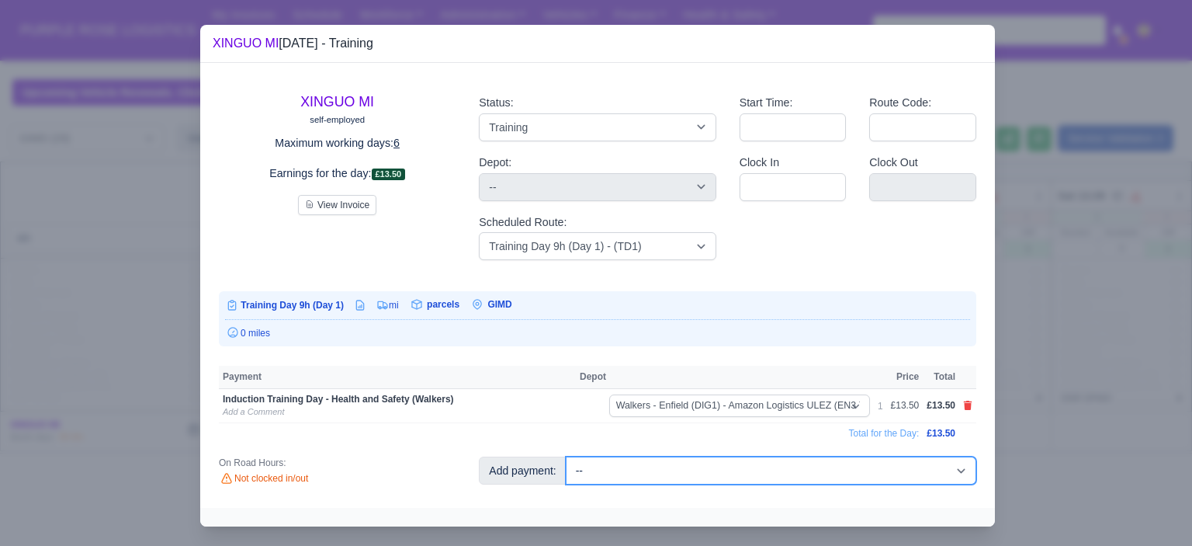
click at [845, 469] on select "-- Additional Hour Support (£14.50) Additional Hour Support (Walkers) (£13.50) …" at bounding box center [771, 470] width 411 height 28
select select "85"
click at [566, 456] on select "-- Additional Hour Support (£14.50) Additional Hour Support (Walkers) (£13.50) …" at bounding box center [771, 470] width 411 height 28
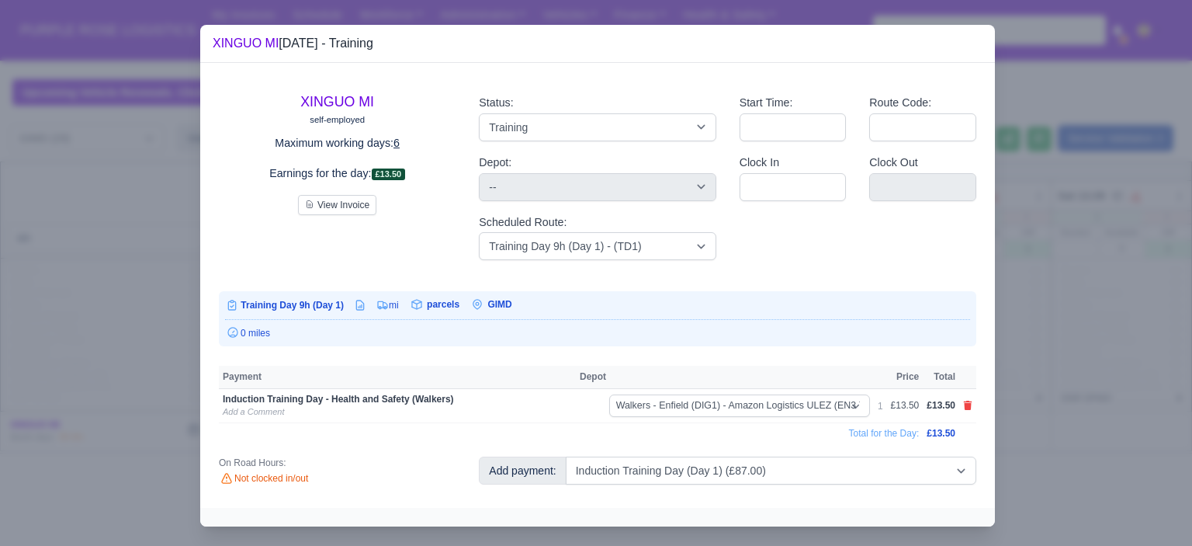
select select "5"
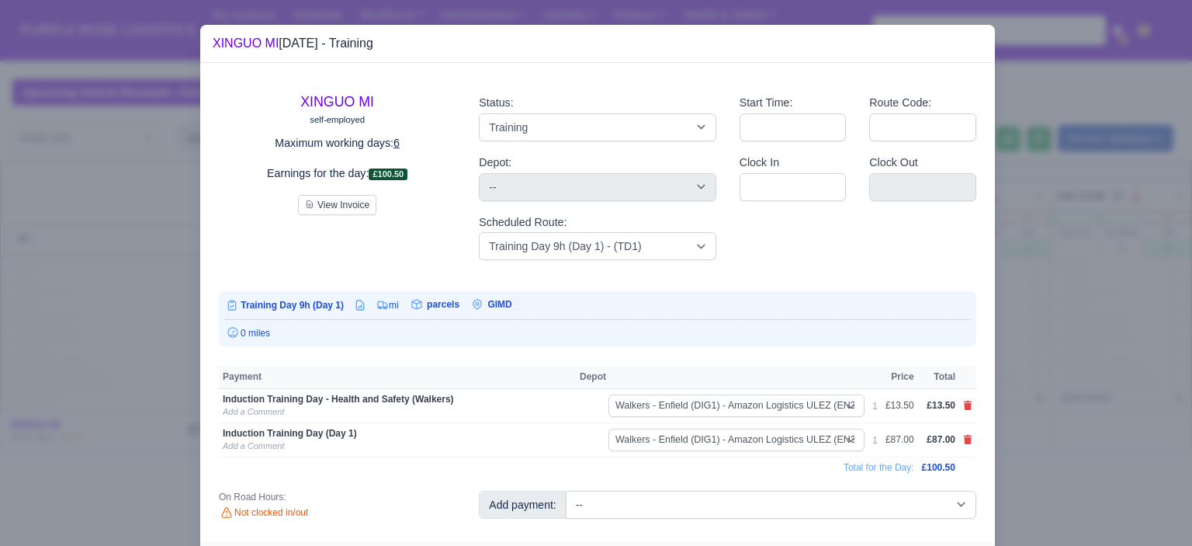
click at [1039, 321] on div at bounding box center [596, 273] width 1192 height 546
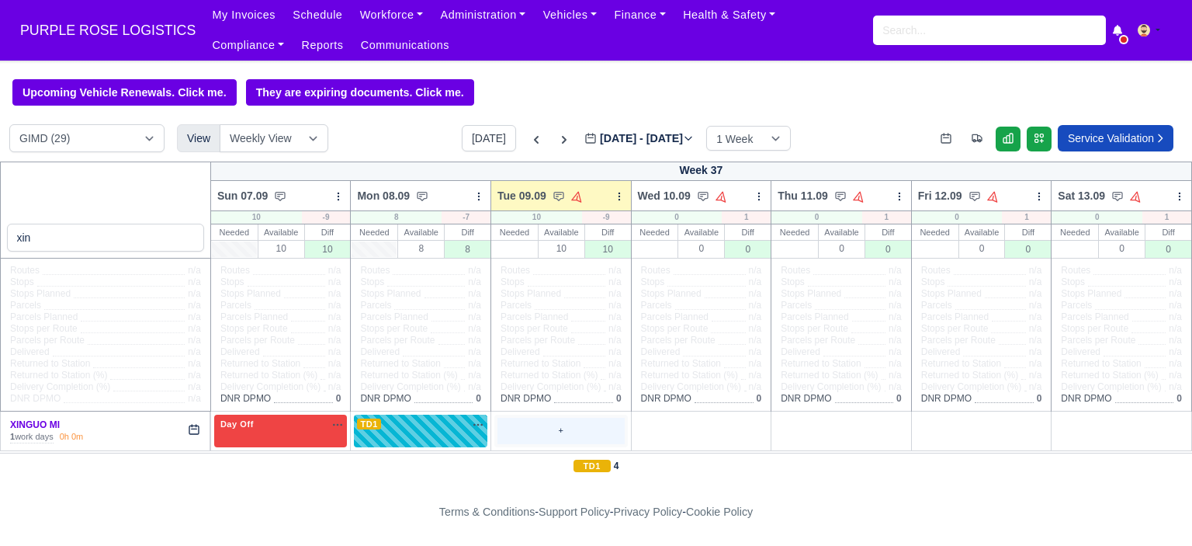
click at [583, 432] on div "+" at bounding box center [561, 431] width 127 height 26
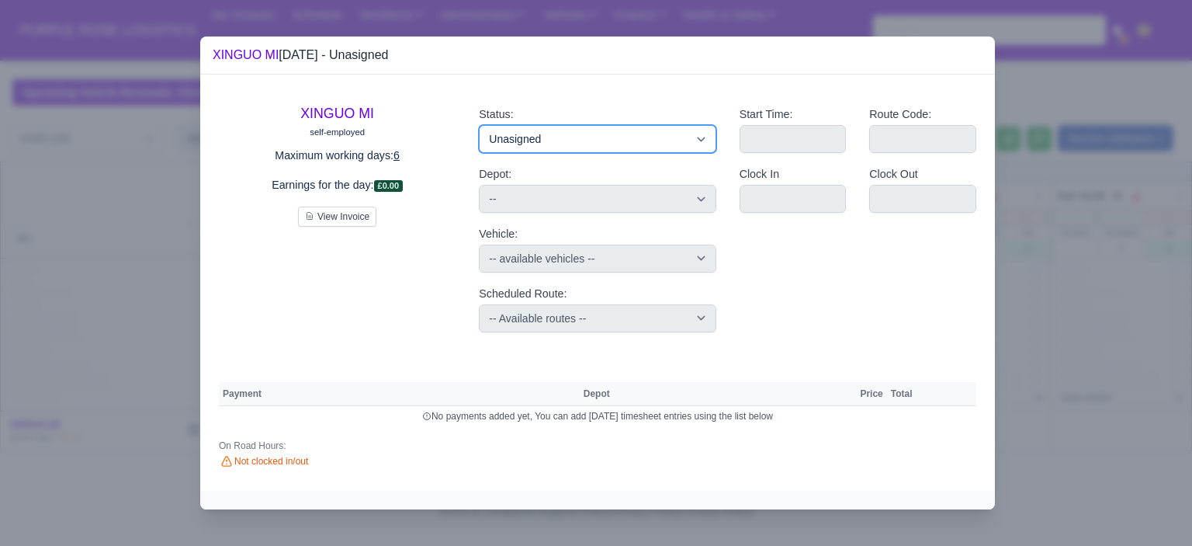
click at [640, 145] on select "Available Day Off Stand By Holiday Other Depot In Office OSM Ridealong Nursery …" at bounding box center [597, 139] width 237 height 28
select select "Day Off"
click at [479, 125] on select "Available Day Off Stand By Holiday Other Depot In Office OSM Ridealong Nursery …" at bounding box center [597, 139] width 237 height 28
select select "na"
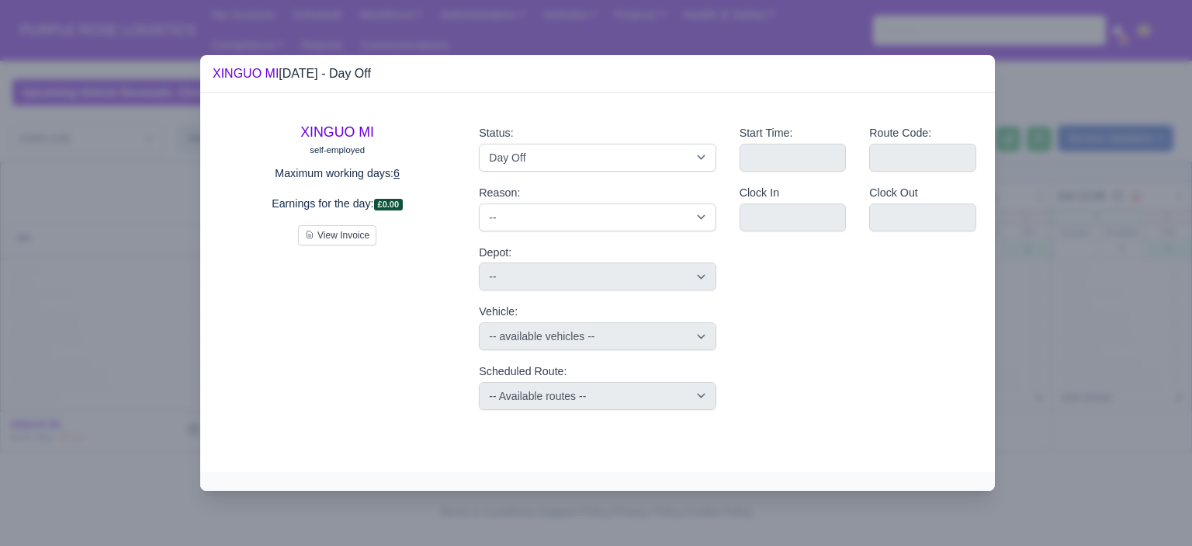
click at [1134, 340] on div at bounding box center [596, 273] width 1192 height 546
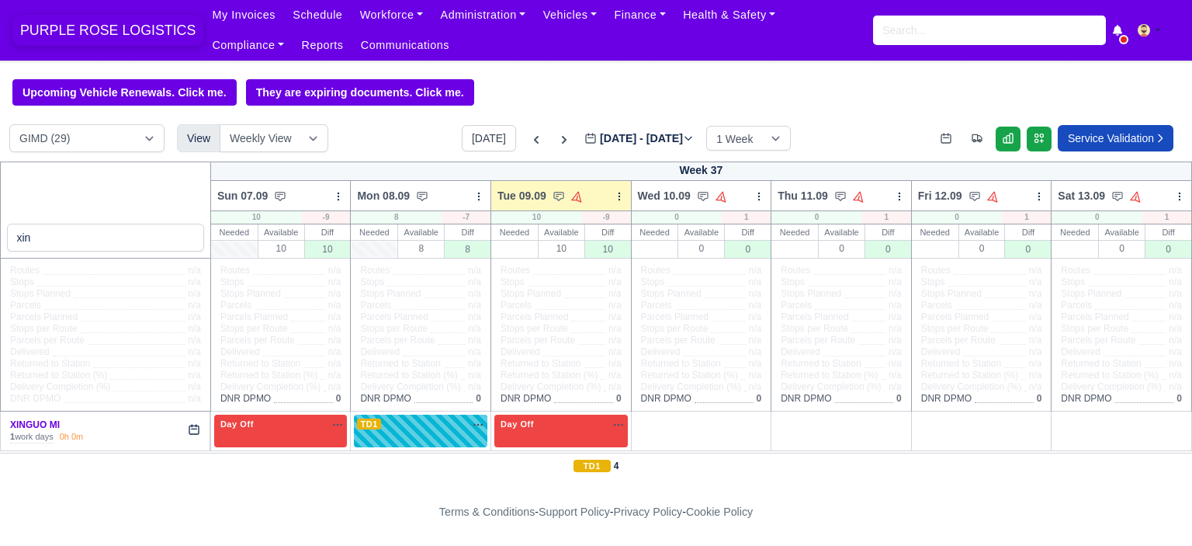
click at [123, 27] on span "PURPLE ROSE LOGISTICS" at bounding box center [107, 30] width 191 height 31
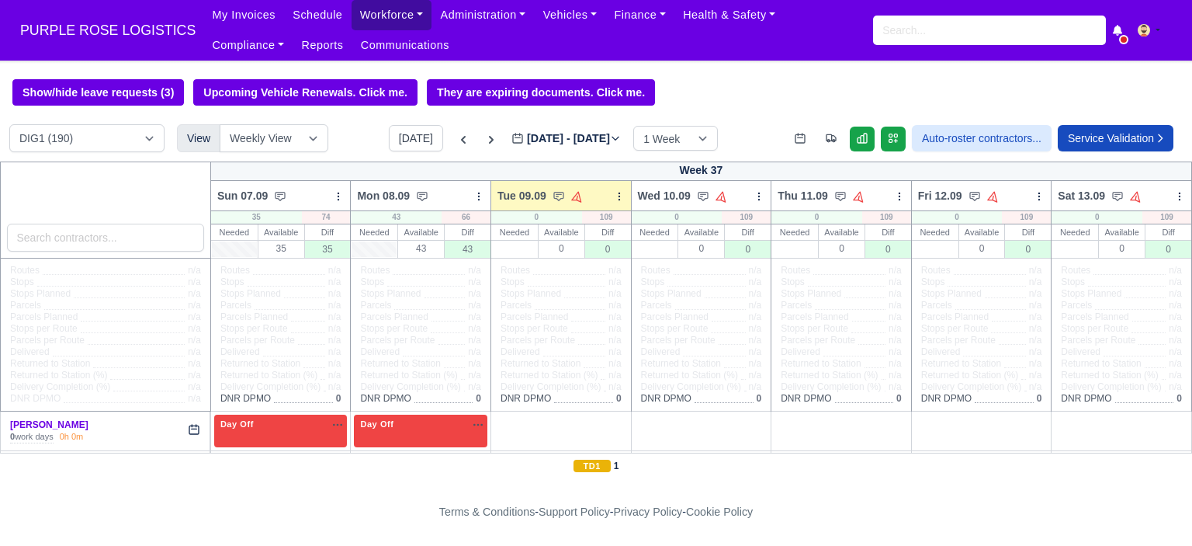
click at [390, 18] on link "Workforce" at bounding box center [392, 15] width 81 height 30
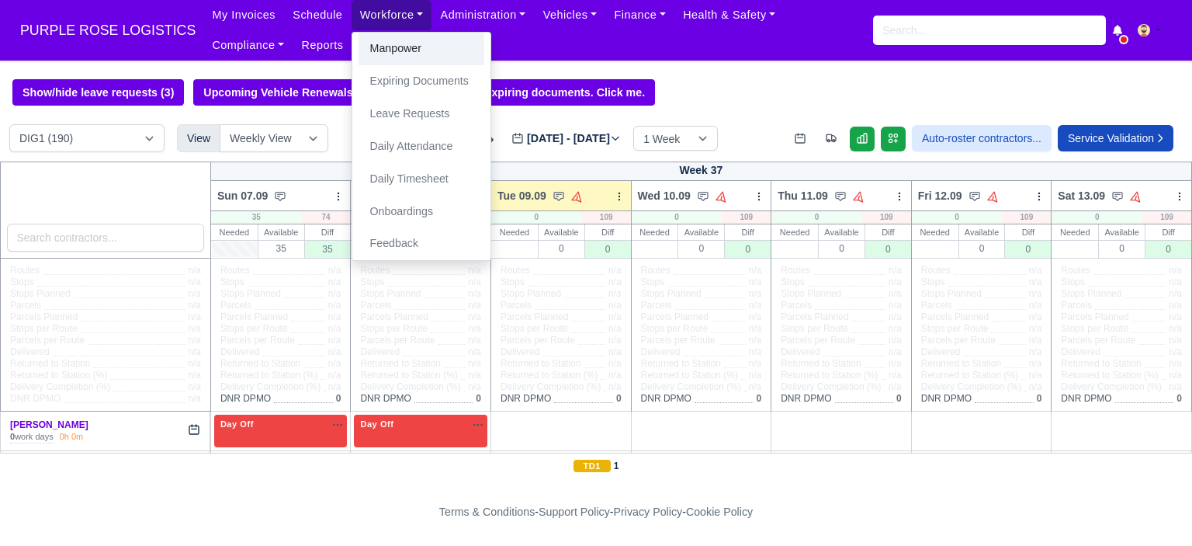
click at [408, 55] on link "Manpower" at bounding box center [422, 49] width 126 height 33
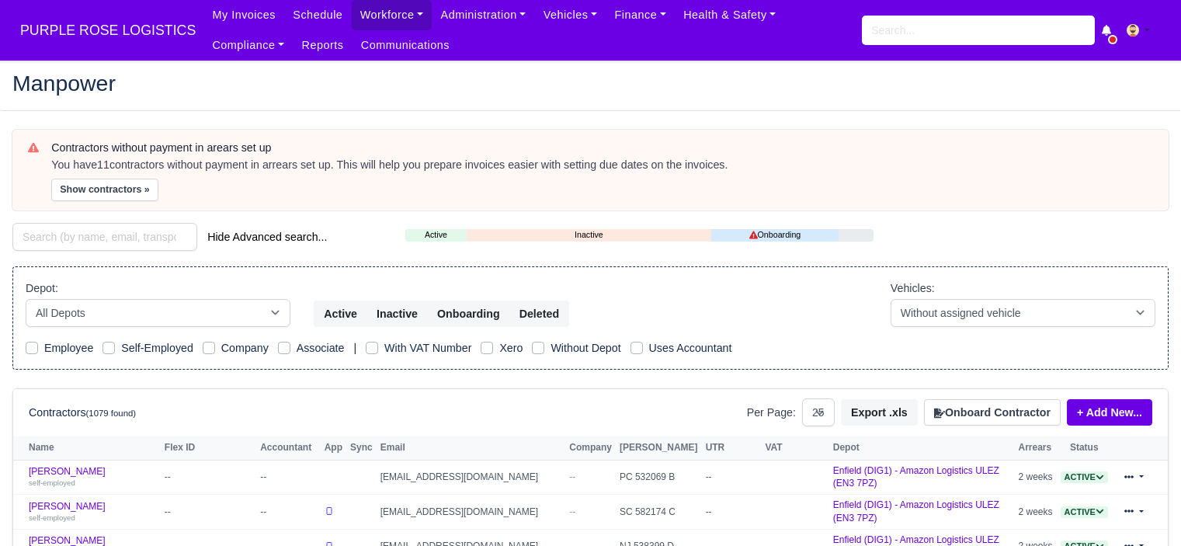
select select "25"
